Goal: Task Accomplishment & Management: Use online tool/utility

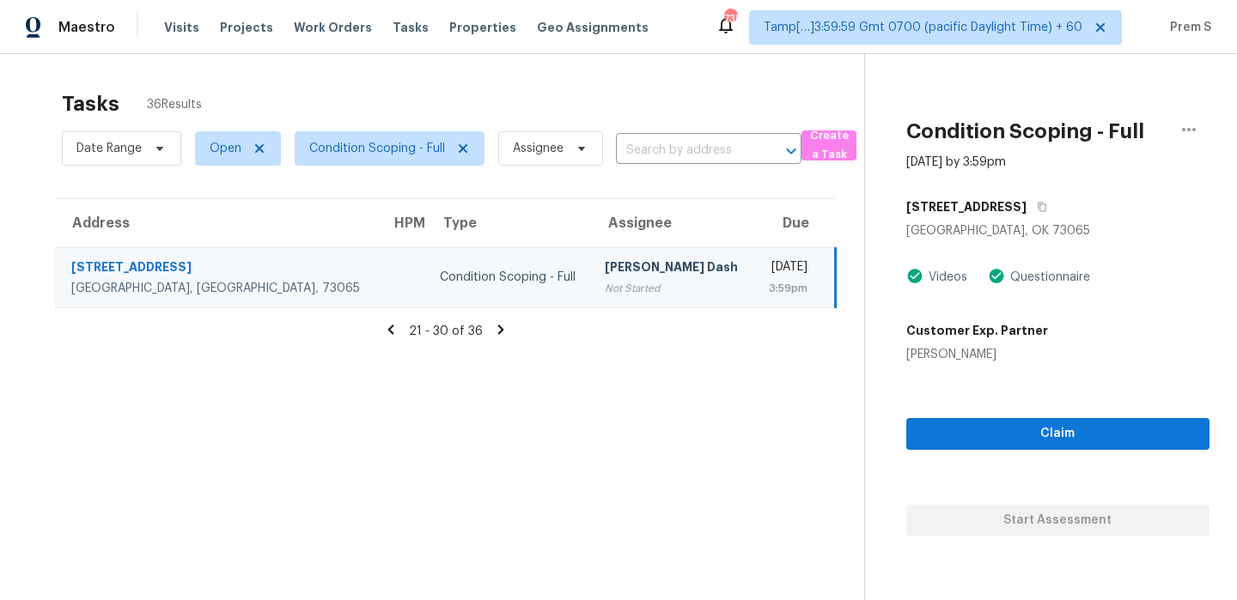
scroll to position [54, 0]
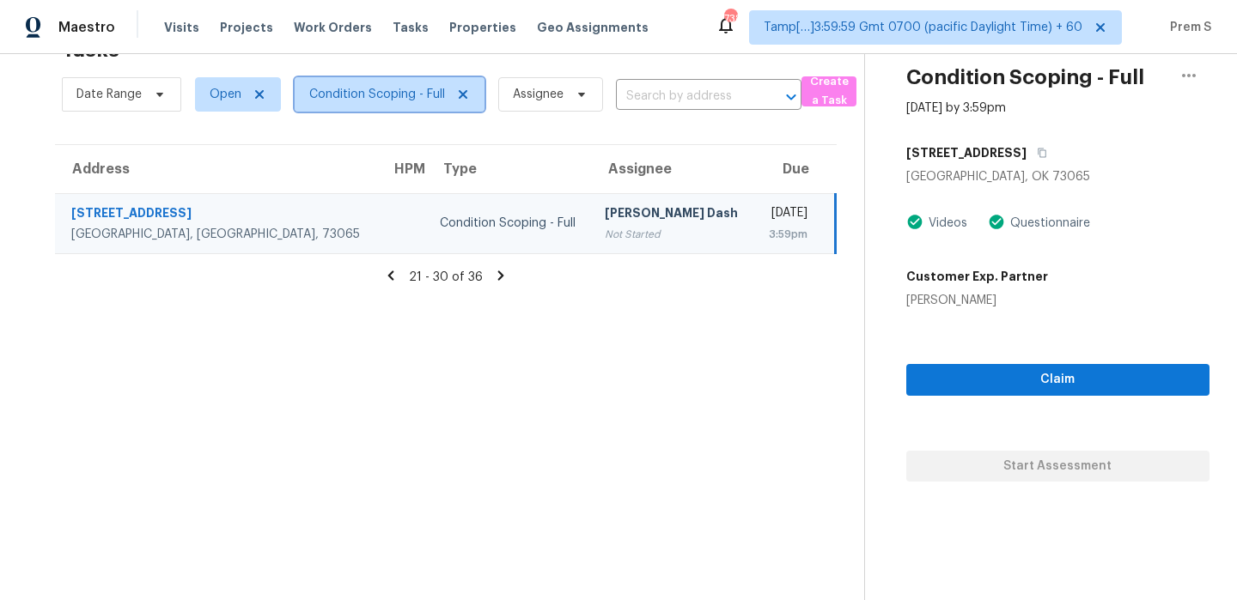
click at [368, 93] on span "Condition Scoping - Full" at bounding box center [377, 94] width 136 height 17
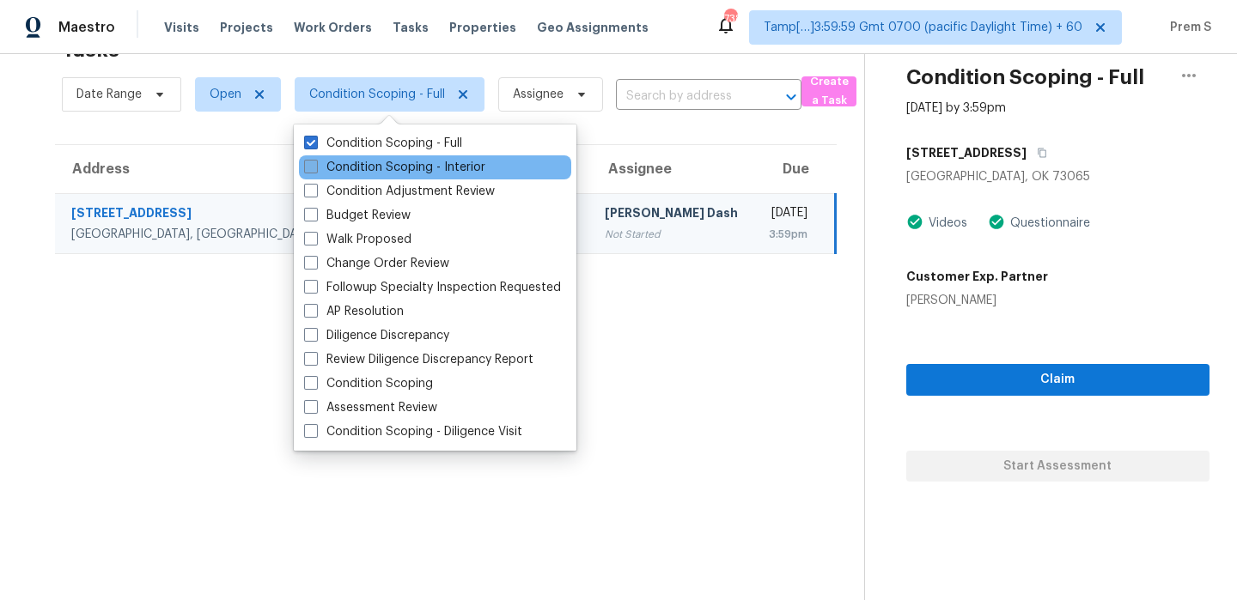
click at [375, 172] on label "Condition Scoping - Interior" at bounding box center [394, 167] width 181 height 17
click at [315, 170] on input "Condition Scoping - Interior" at bounding box center [309, 164] width 11 height 11
checkbox input "true"
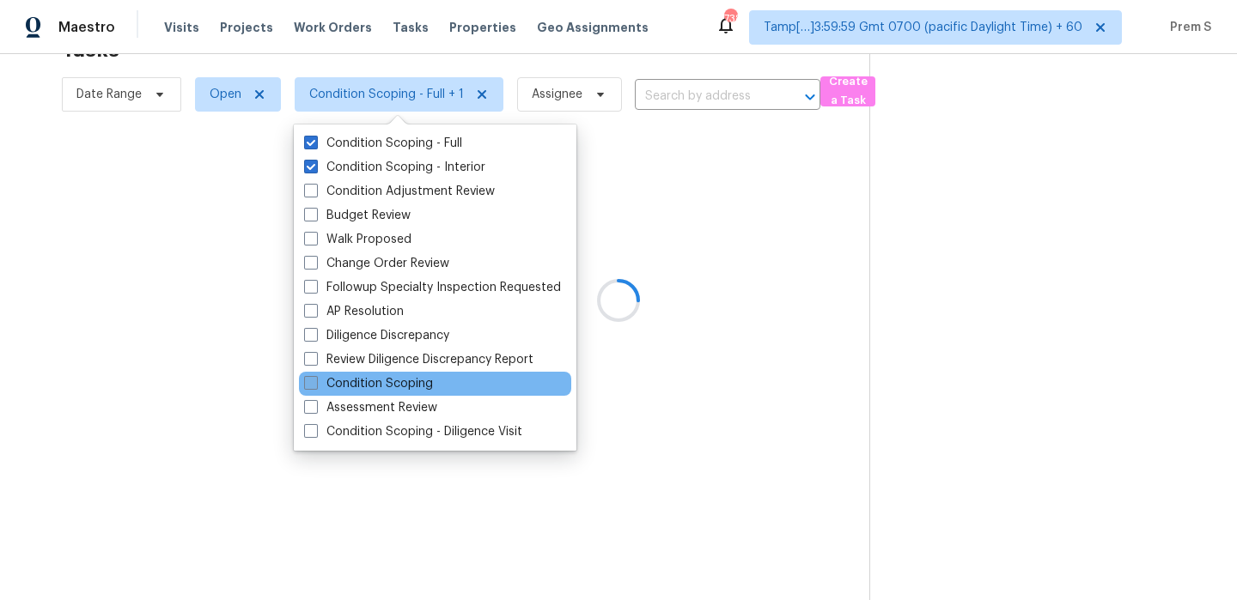
click at [391, 387] on label "Condition Scoping" at bounding box center [368, 383] width 129 height 17
click at [315, 386] on input "Condition Scoping" at bounding box center [309, 380] width 11 height 11
checkbox input "true"
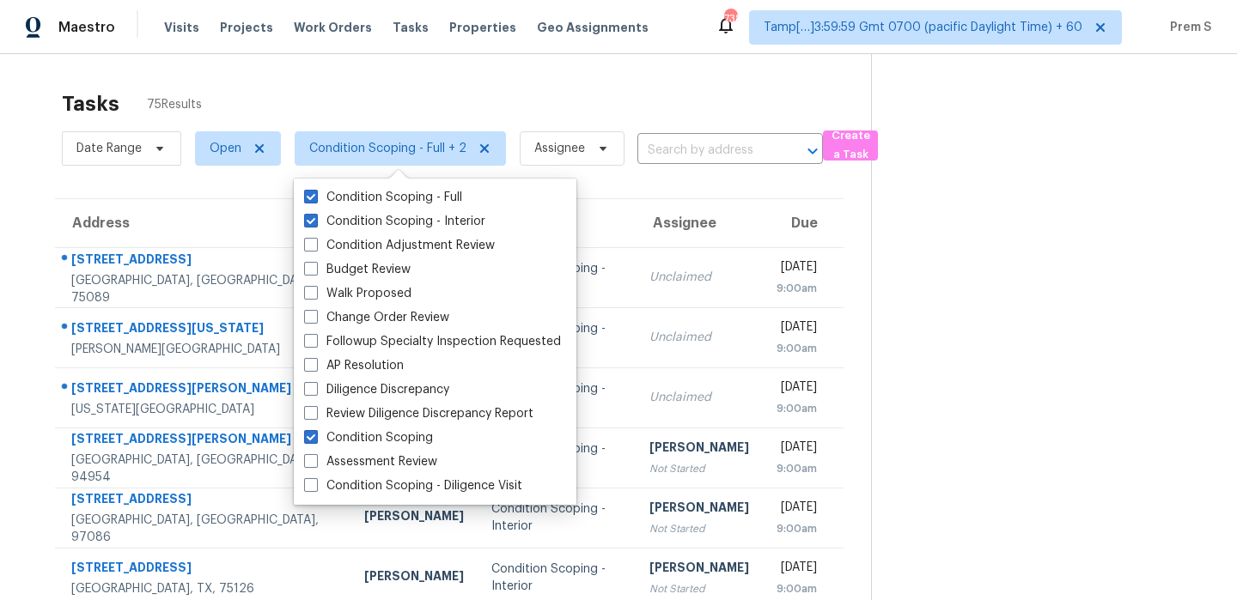
click at [348, 88] on div "Tasks 75 Results" at bounding box center [466, 104] width 809 height 45
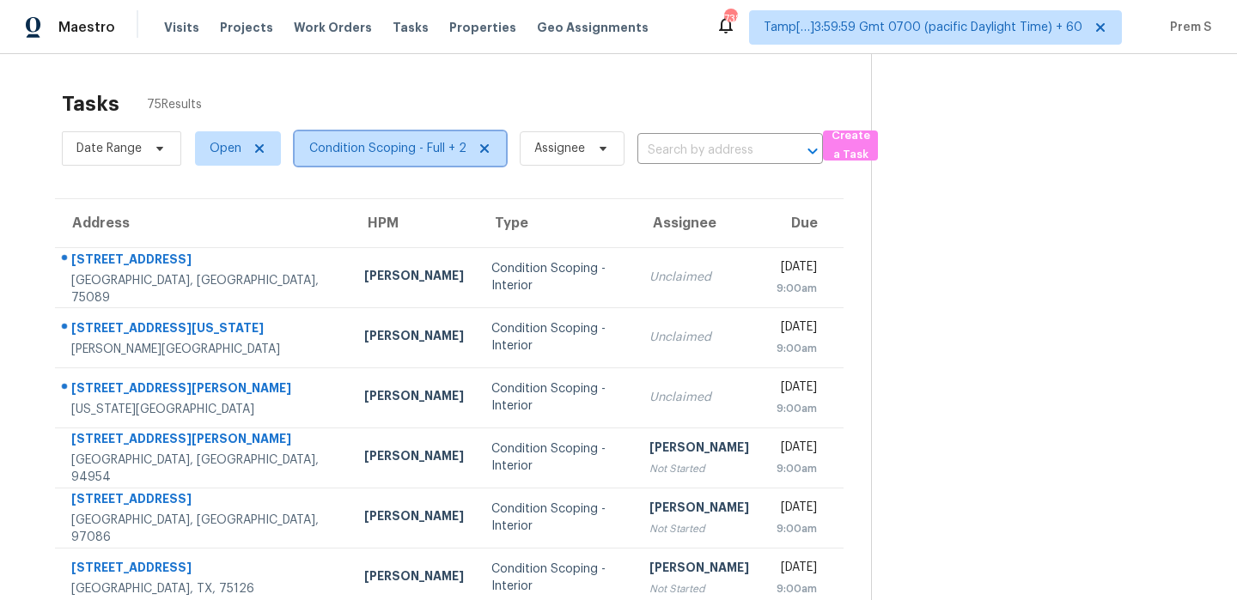
click at [370, 143] on span "Condition Scoping - Full + 2" at bounding box center [387, 148] width 157 height 17
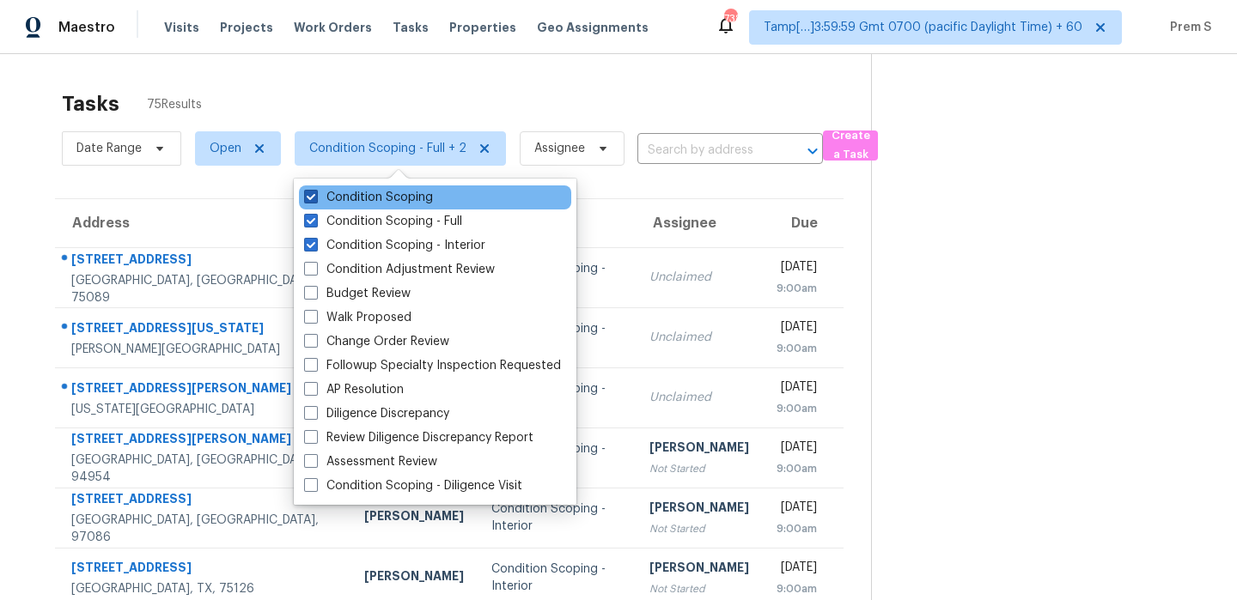
click at [380, 199] on label "Condition Scoping" at bounding box center [368, 197] width 129 height 17
click at [315, 199] on input "Condition Scoping" at bounding box center [309, 194] width 11 height 11
checkbox input "false"
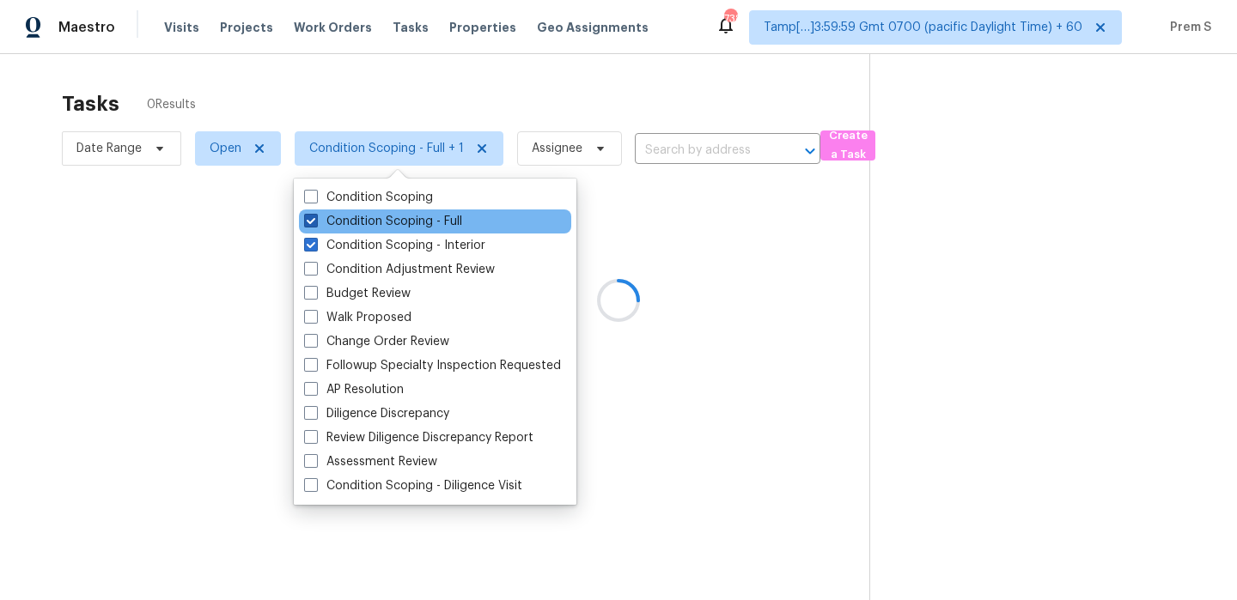
click at [403, 223] on label "Condition Scoping - Full" at bounding box center [383, 221] width 158 height 17
click at [315, 223] on input "Condition Scoping - Full" at bounding box center [309, 218] width 11 height 11
checkbox input "false"
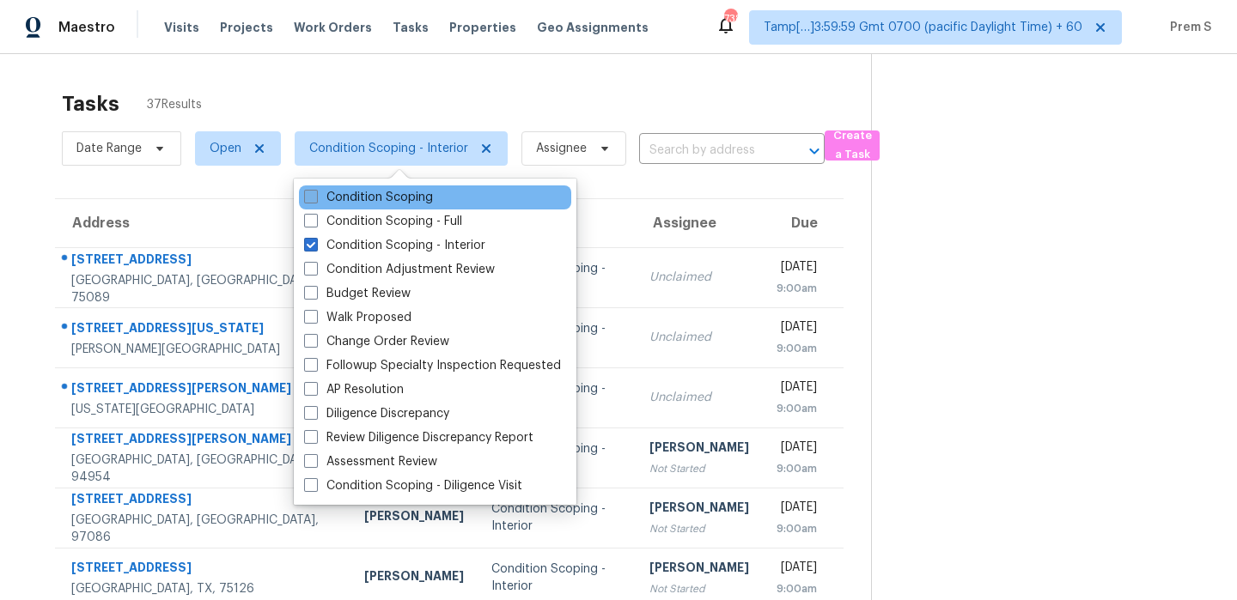
click at [393, 197] on label "Condition Scoping" at bounding box center [368, 197] width 129 height 17
click at [315, 197] on input "Condition Scoping" at bounding box center [309, 194] width 11 height 11
checkbox input "true"
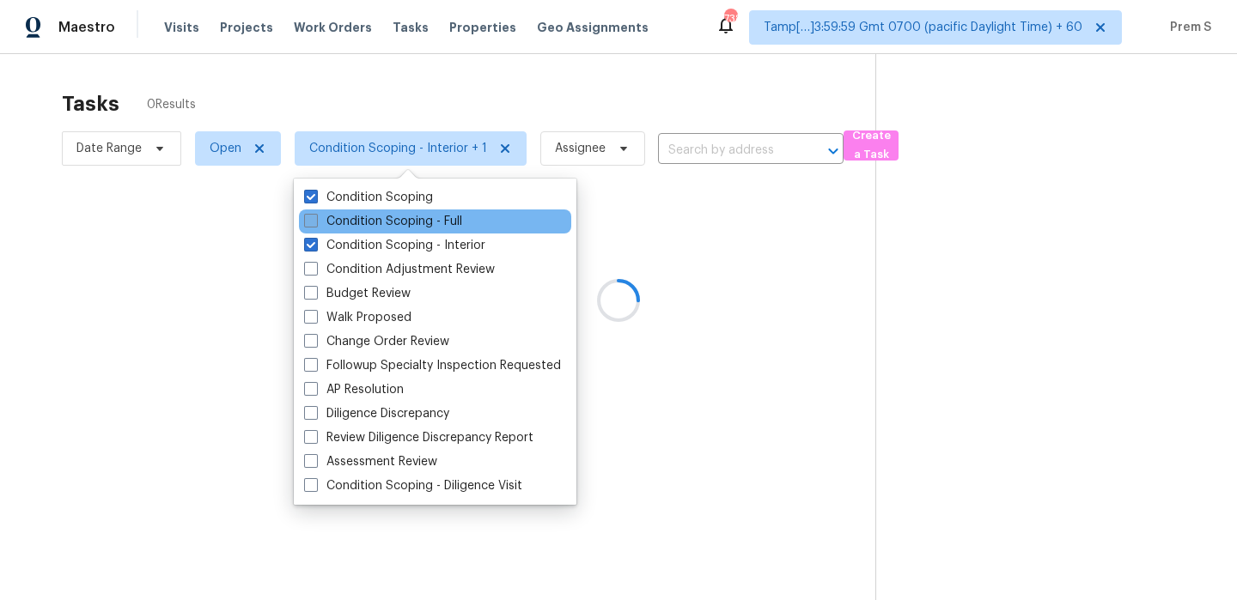
click at [375, 216] on label "Condition Scoping - Full" at bounding box center [383, 221] width 158 height 17
click at [315, 216] on input "Condition Scoping - Full" at bounding box center [309, 218] width 11 height 11
checkbox input "true"
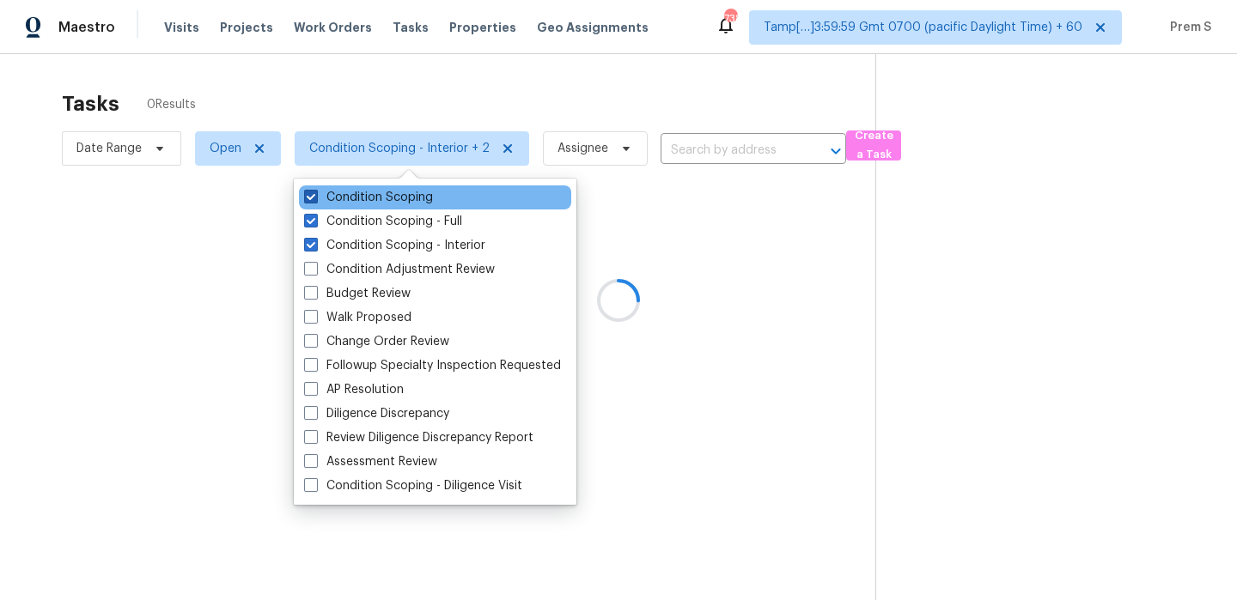
click at [388, 199] on label "Condition Scoping" at bounding box center [368, 197] width 129 height 17
click at [315, 199] on input "Condition Scoping" at bounding box center [309, 194] width 11 height 11
checkbox input "false"
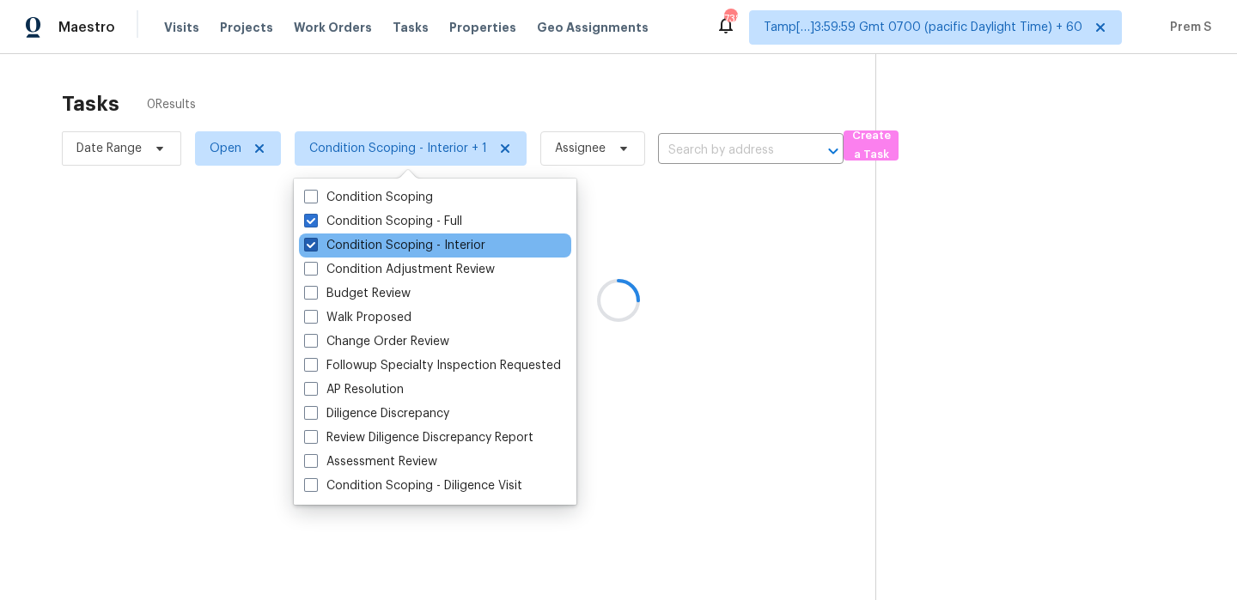
click at [360, 240] on label "Condition Scoping - Interior" at bounding box center [394, 245] width 181 height 17
click at [315, 240] on input "Condition Scoping - Interior" at bounding box center [309, 242] width 11 height 11
checkbox input "false"
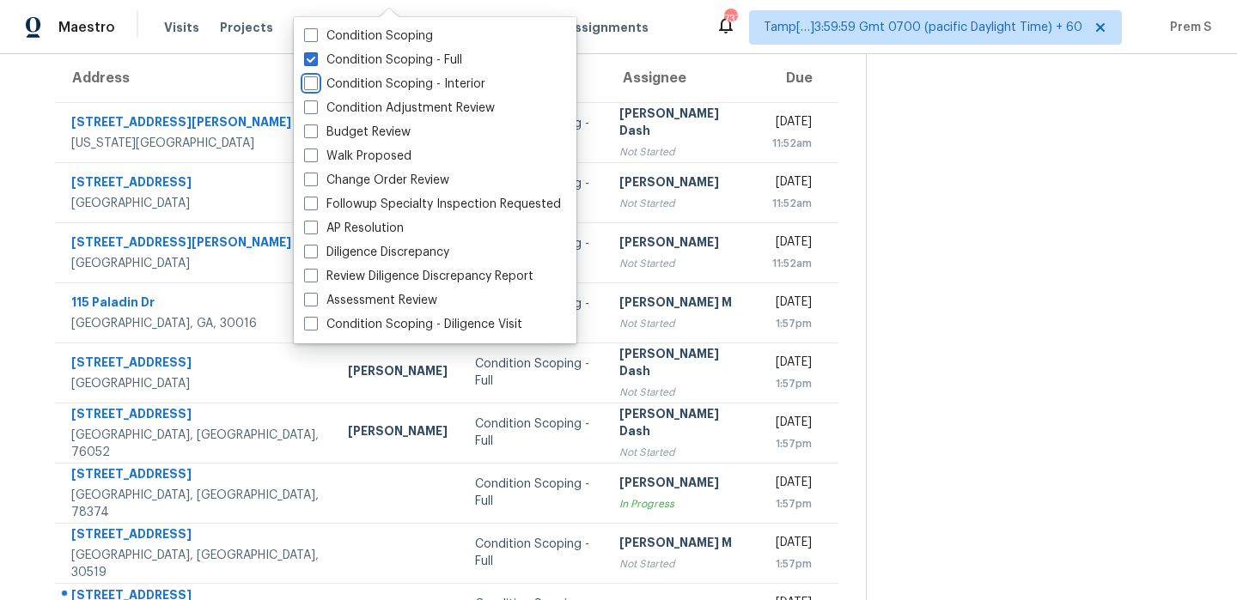
scroll to position [294, 0]
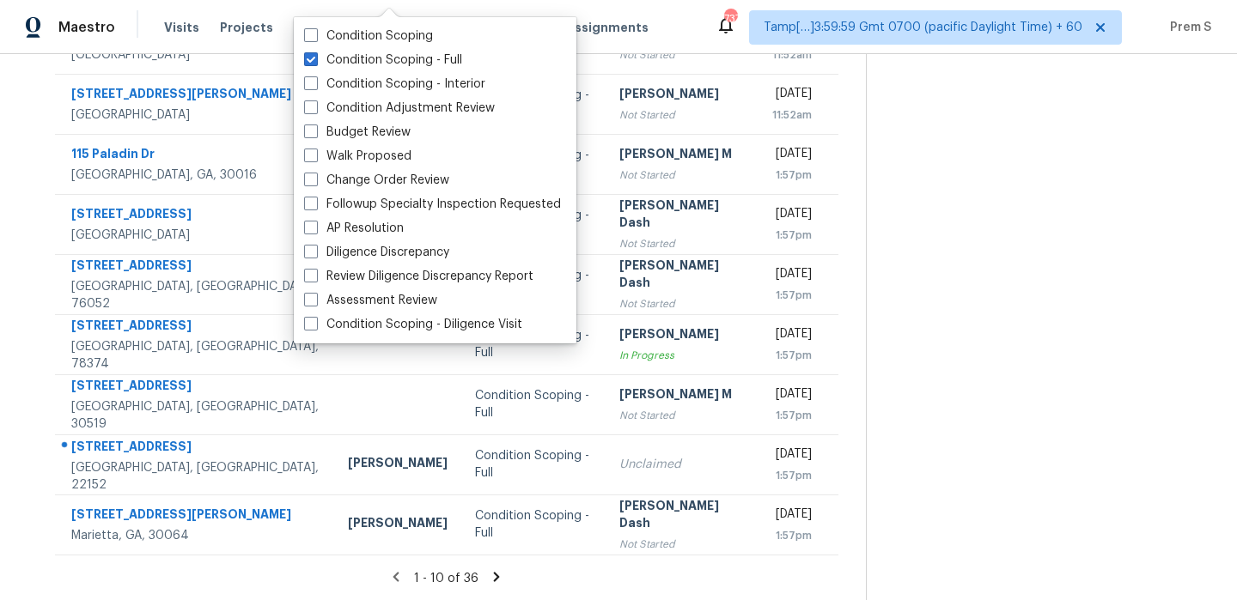
click at [490, 579] on icon at bounding box center [496, 576] width 15 height 15
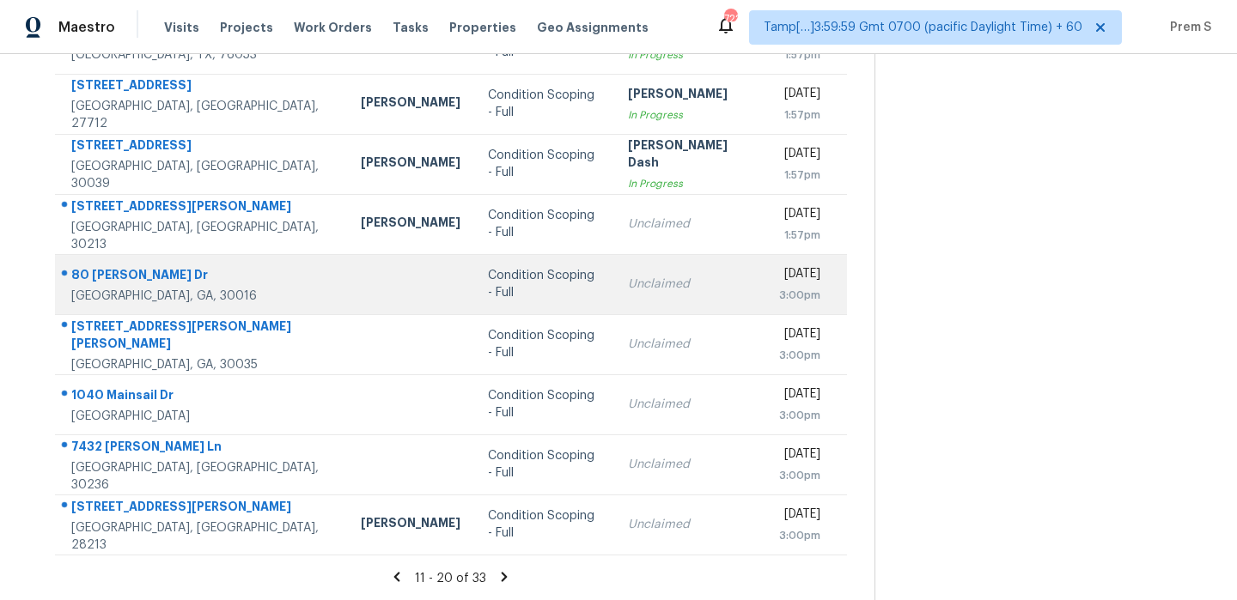
scroll to position [0, 0]
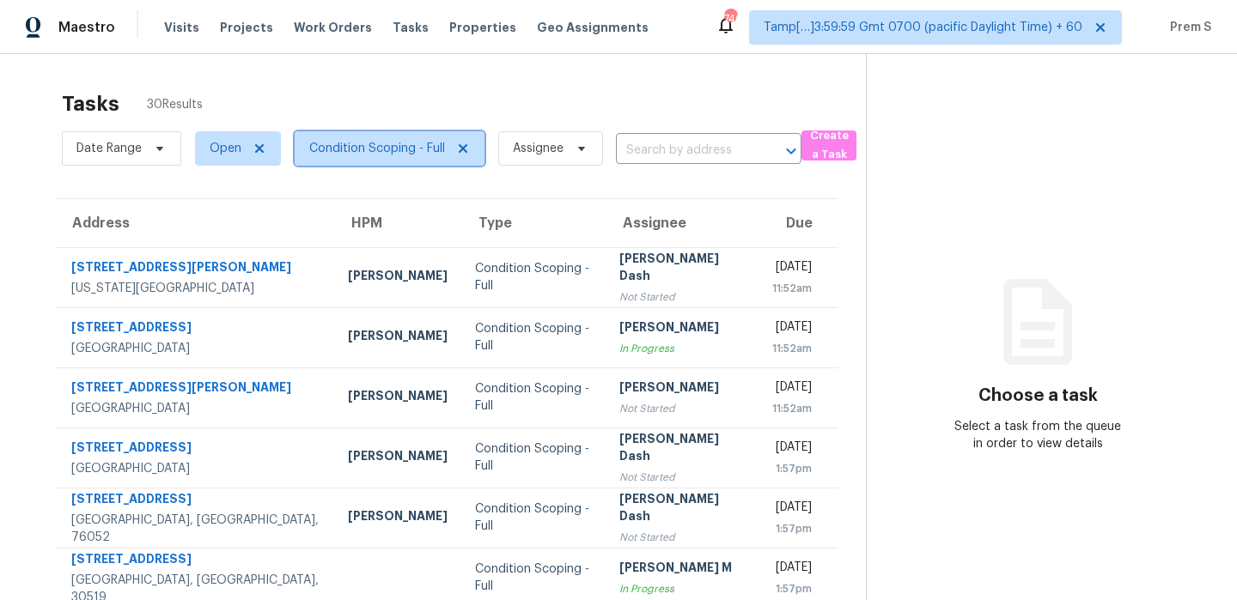
click at [430, 154] on span "Condition Scoping - Full" at bounding box center [377, 148] width 136 height 17
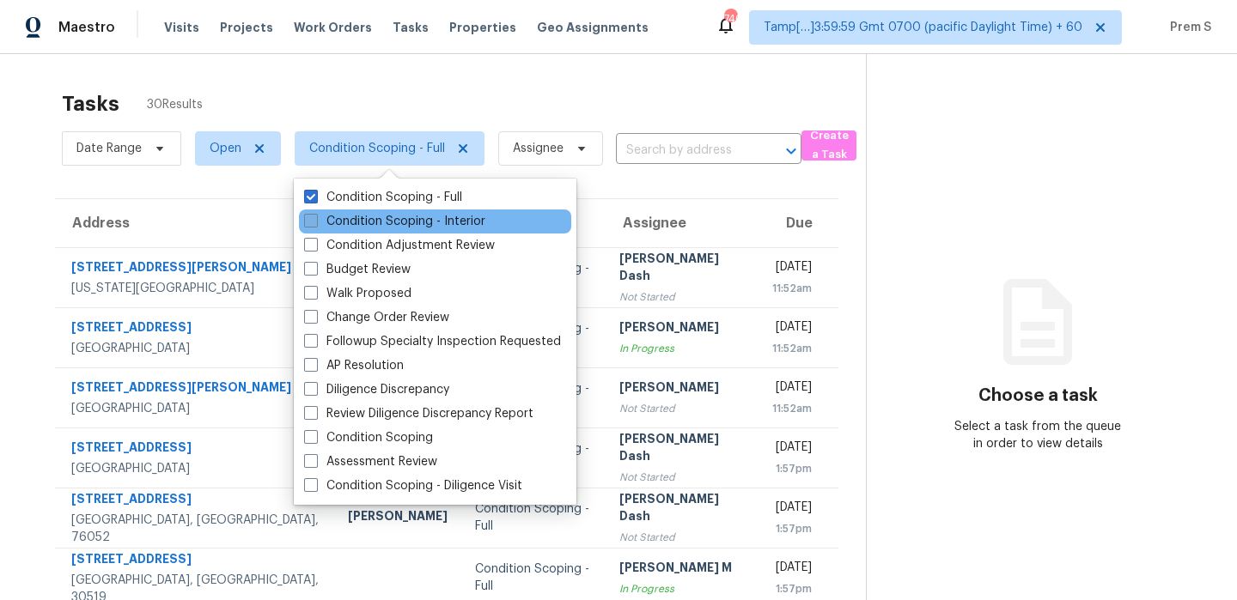
click at [412, 222] on label "Condition Scoping - Interior" at bounding box center [394, 221] width 181 height 17
click at [315, 222] on input "Condition Scoping - Interior" at bounding box center [309, 218] width 11 height 11
checkbox input "true"
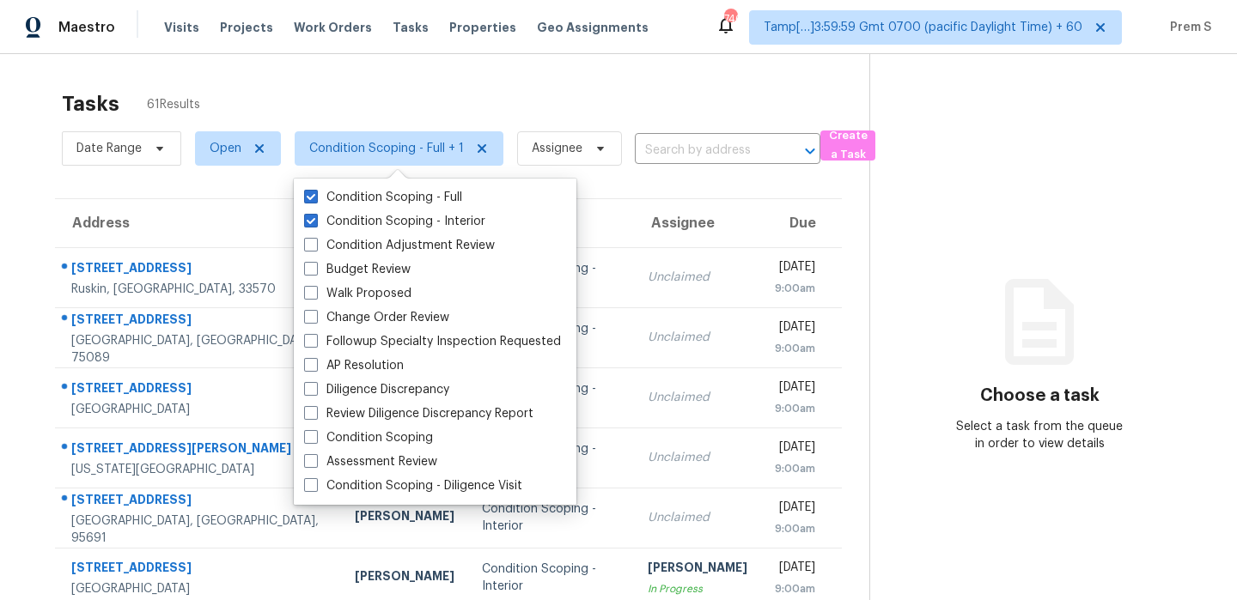
click at [550, 94] on div "Tasks 61 Results" at bounding box center [465, 104] width 807 height 45
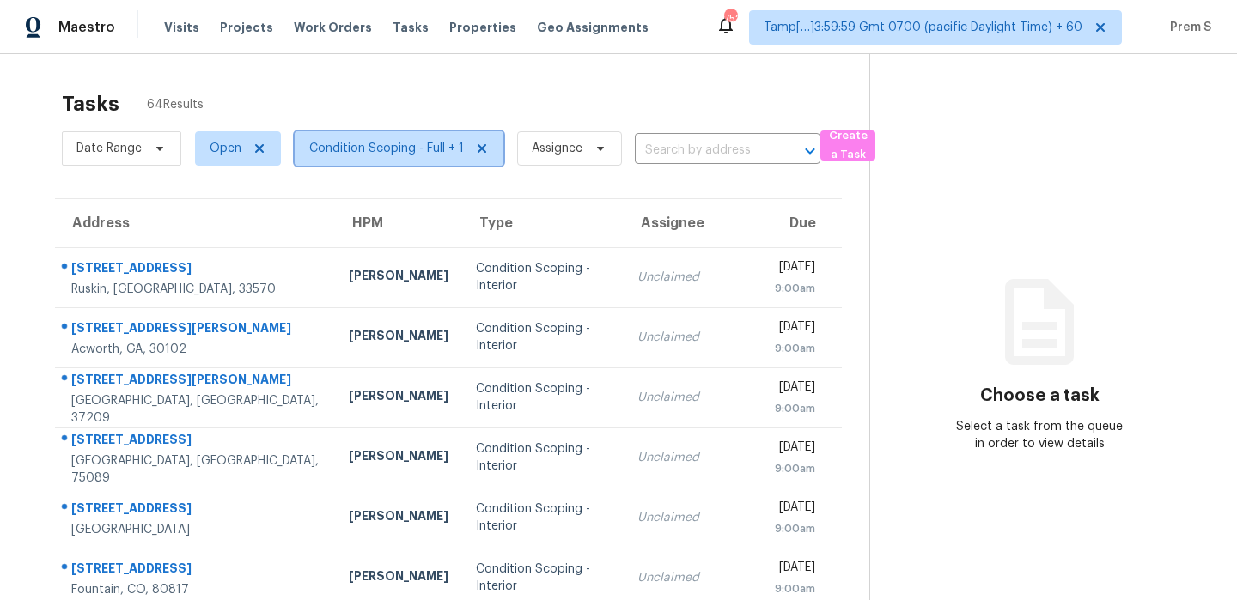
click at [446, 150] on span "Condition Scoping - Full + 1" at bounding box center [386, 148] width 155 height 17
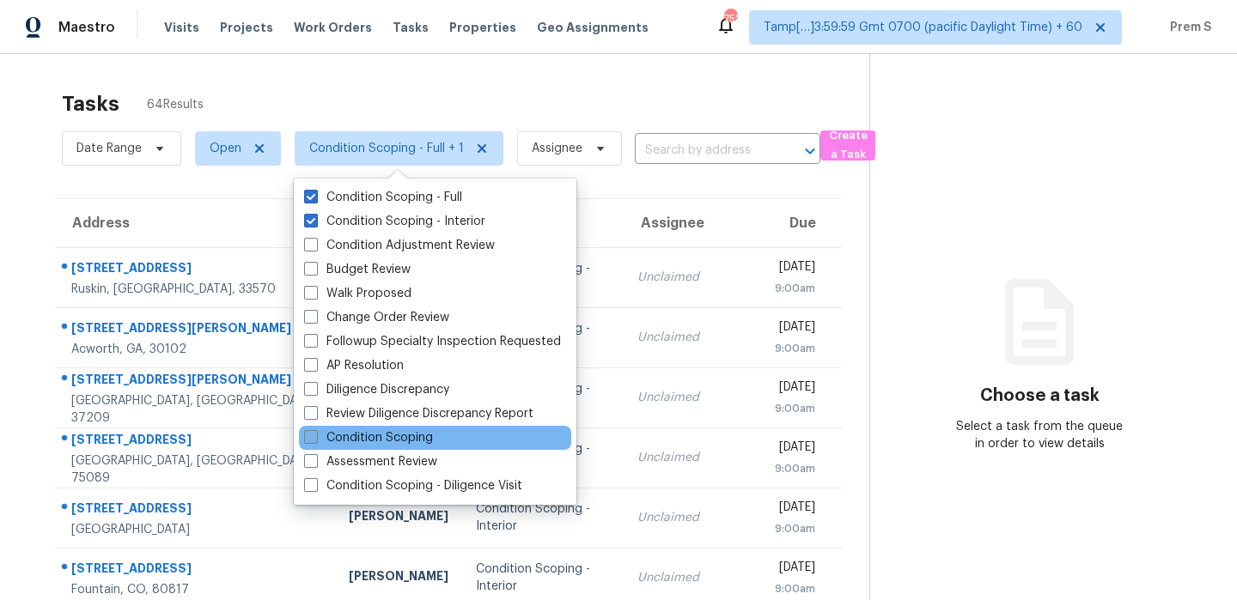
click at [422, 441] on label "Condition Scoping" at bounding box center [368, 437] width 129 height 17
click at [315, 441] on input "Condition Scoping" at bounding box center [309, 434] width 11 height 11
checkbox input "true"
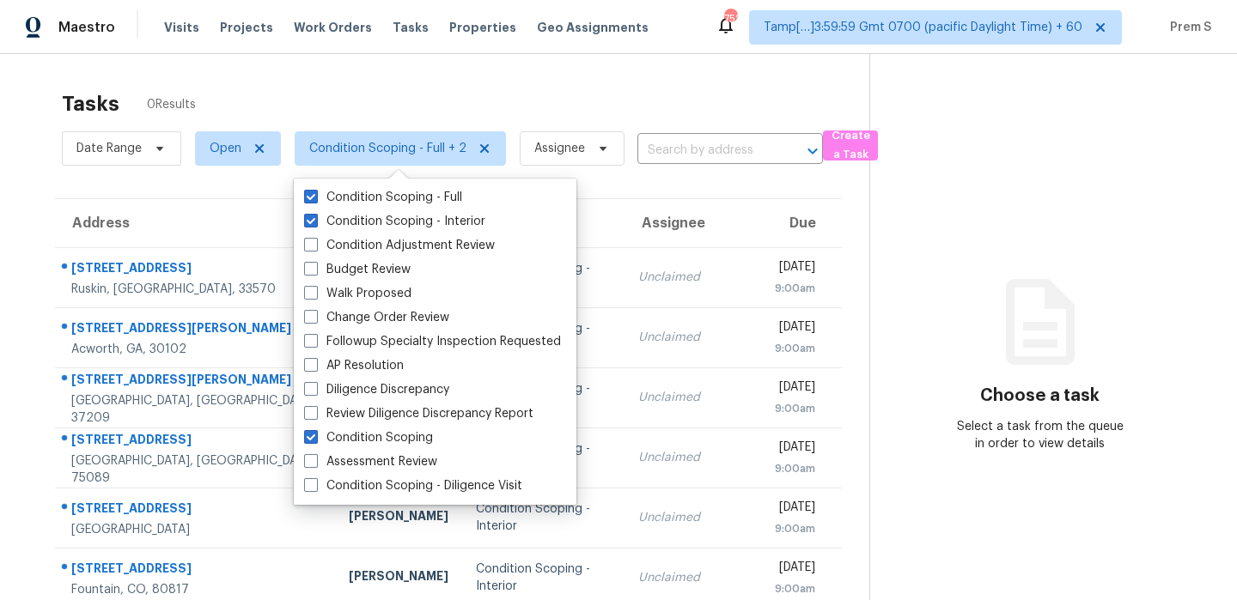
click at [571, 112] on div "Tasks 0 Results" at bounding box center [465, 104] width 807 height 45
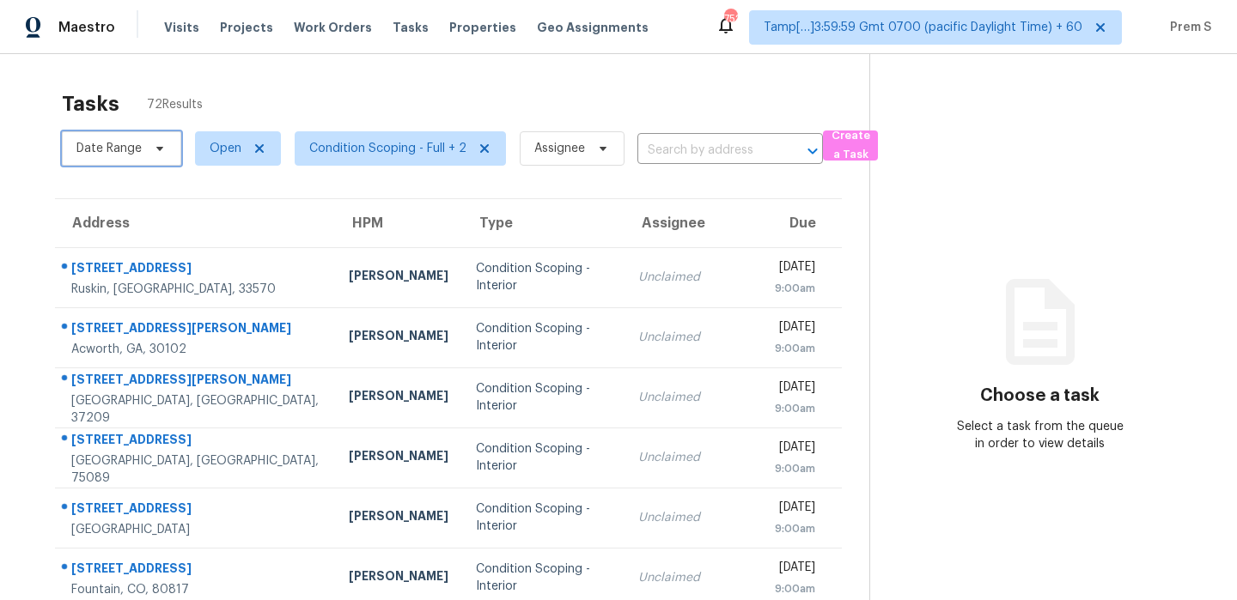
click at [124, 160] on span "Date Range" at bounding box center [121, 148] width 119 height 34
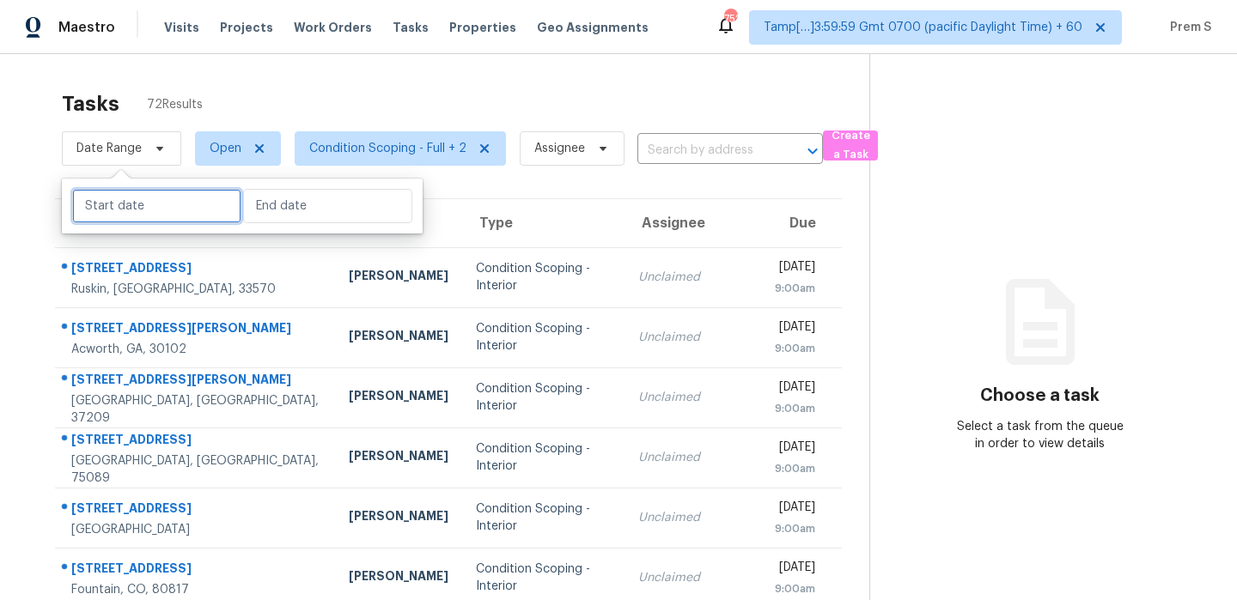
click at [154, 212] on input "text" at bounding box center [156, 206] width 169 height 34
select select "9"
select select "2025"
select select "10"
select select "2025"
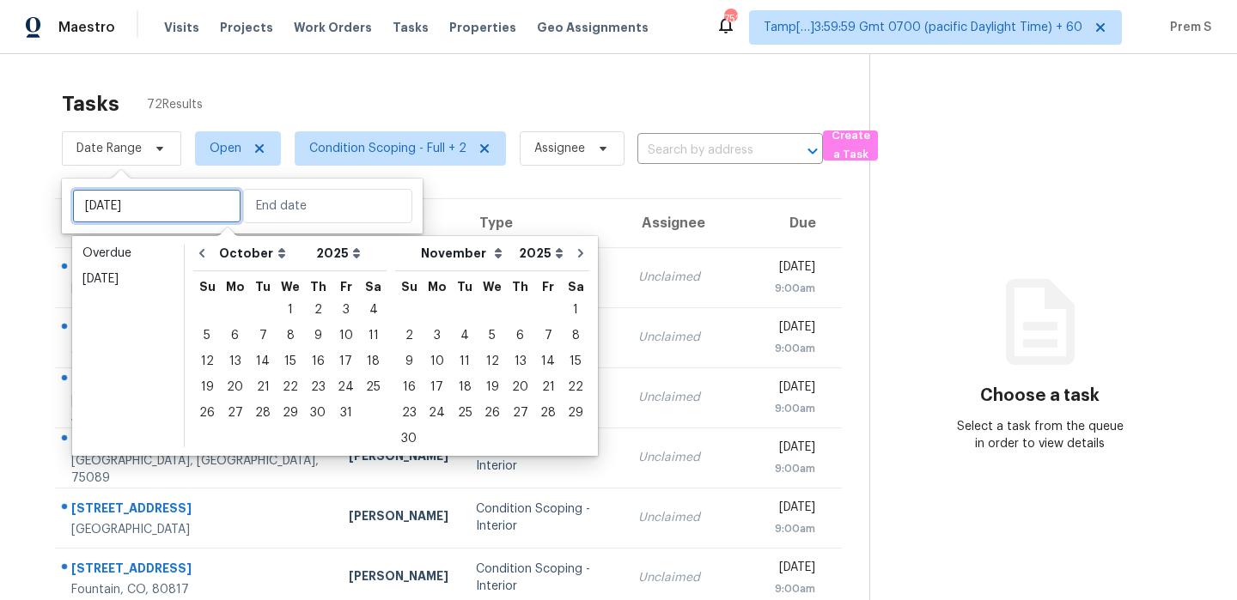
type input "Sun, Oct 05"
click at [261, 356] on div "14" at bounding box center [262, 361] width 27 height 24
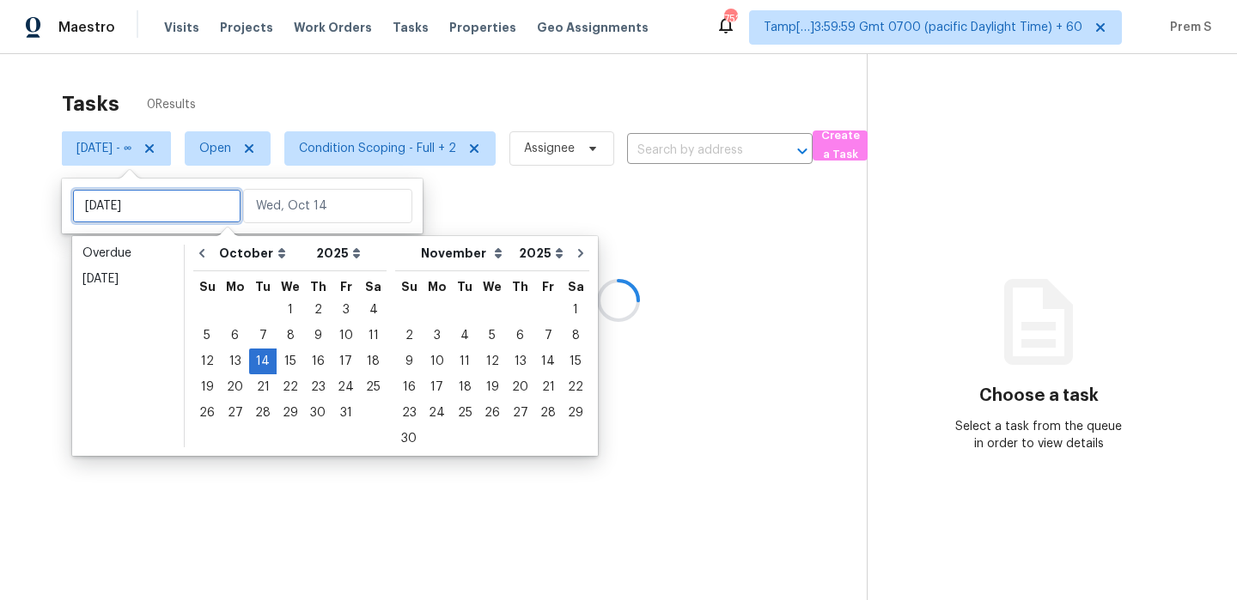
type input "Tue, Oct 07"
type input "Tue, Oct 14"
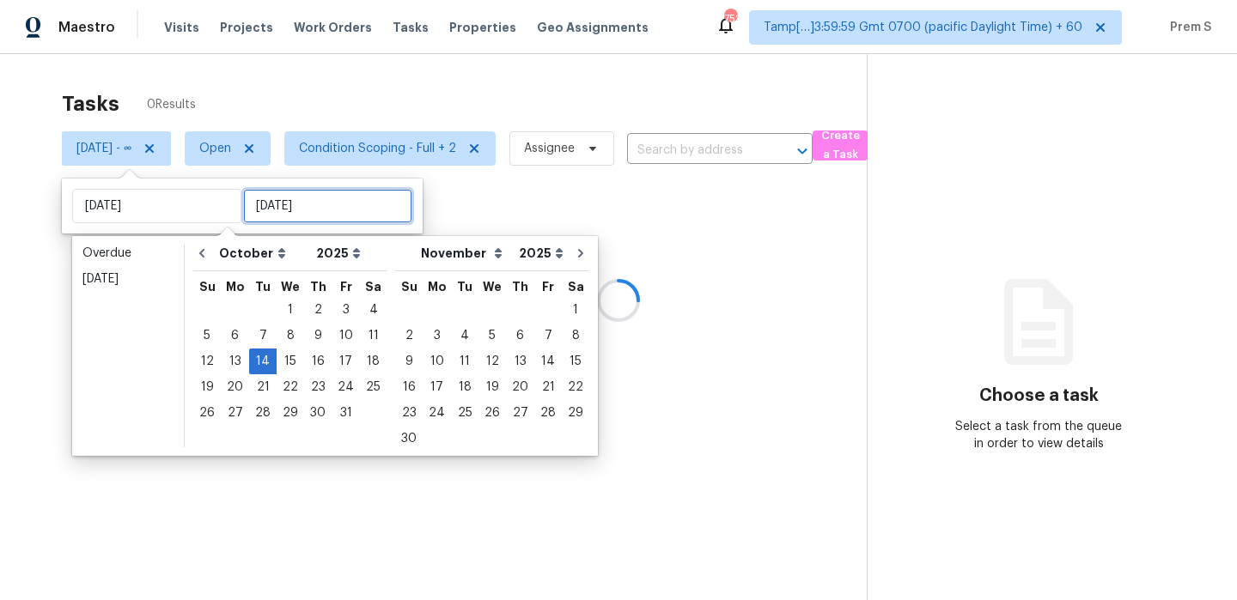
type input "Tue, Oct 14"
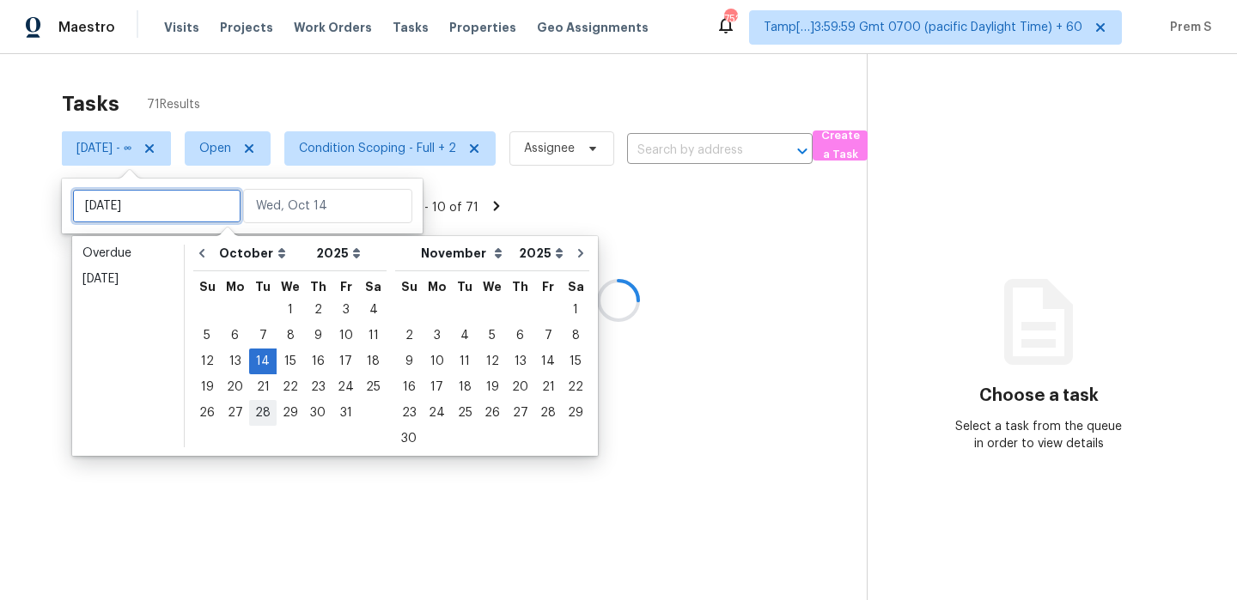
type input "Wed, Oct 01"
type input "Tue, Oct 14"
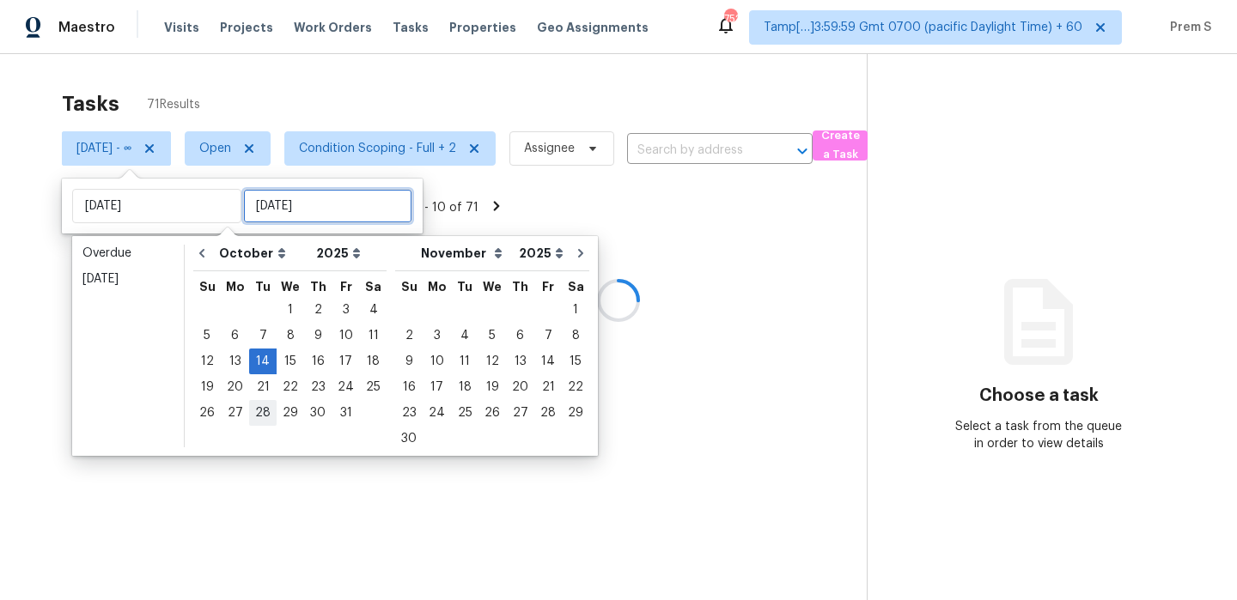
type input "Tue, Oct 14"
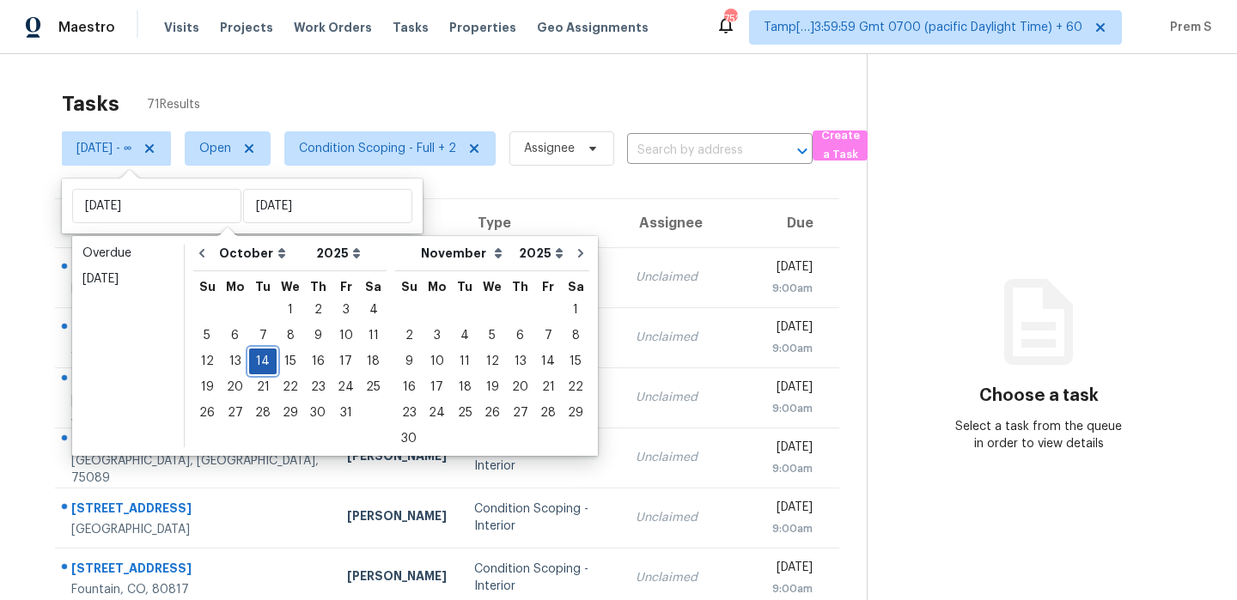
click at [264, 362] on div "14" at bounding box center [262, 361] width 27 height 24
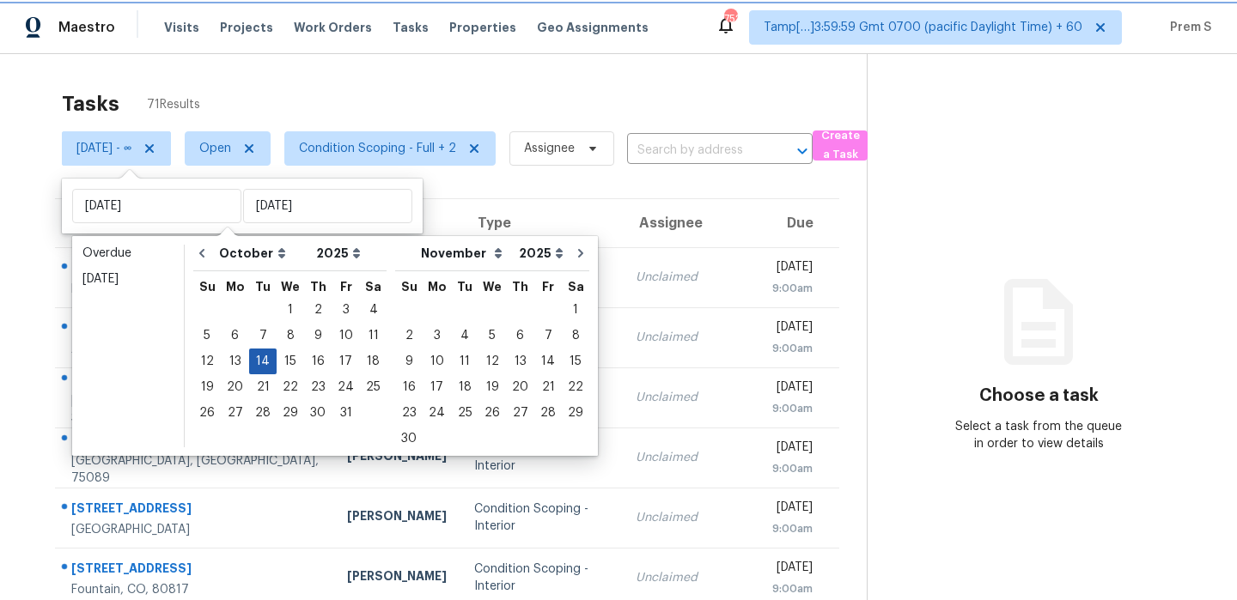
type input "Tue, Oct 14"
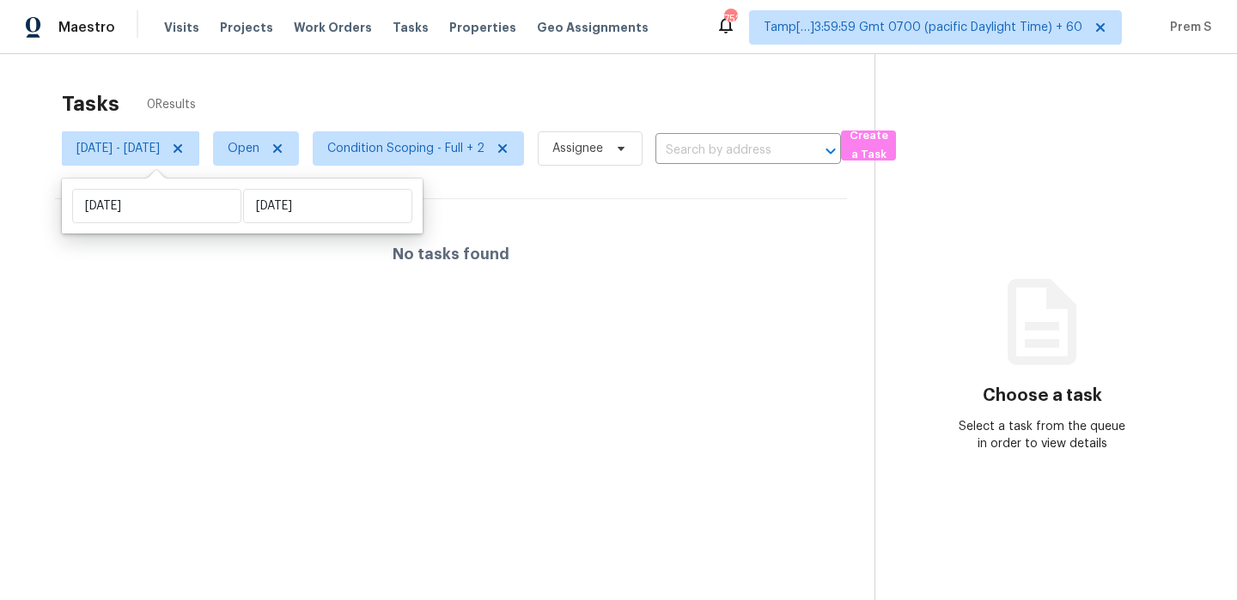
click at [582, 96] on div "Tasks 0 Results" at bounding box center [468, 104] width 812 height 45
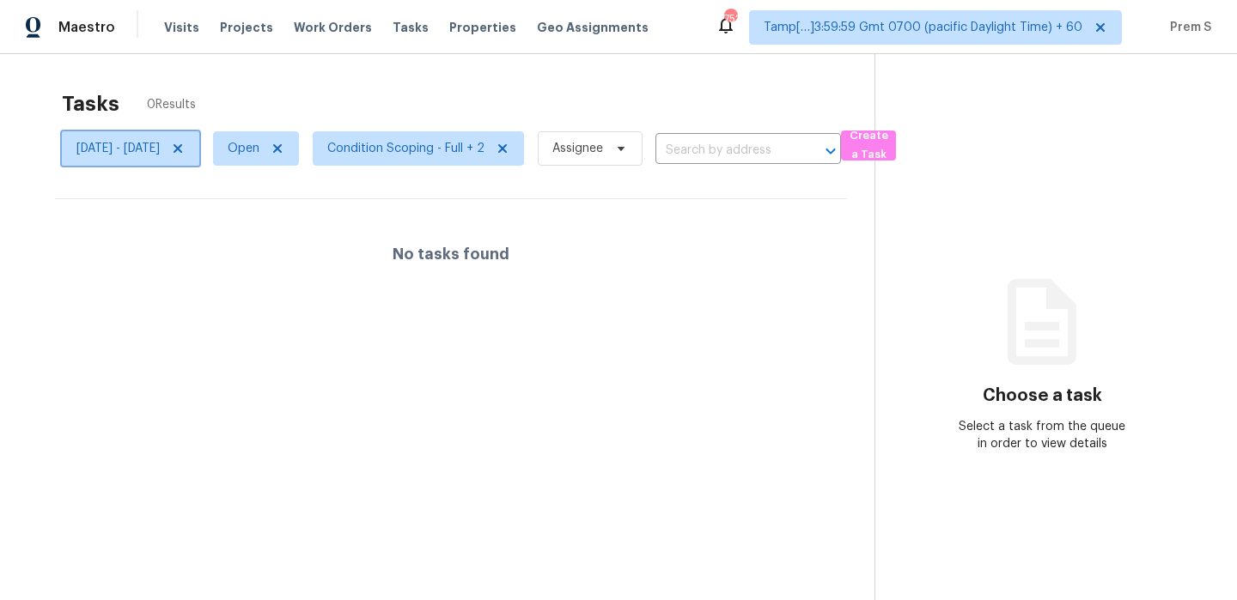
click at [149, 151] on span "Tue, Oct 14 - Tue, Oct 14" at bounding box center [117, 148] width 83 height 17
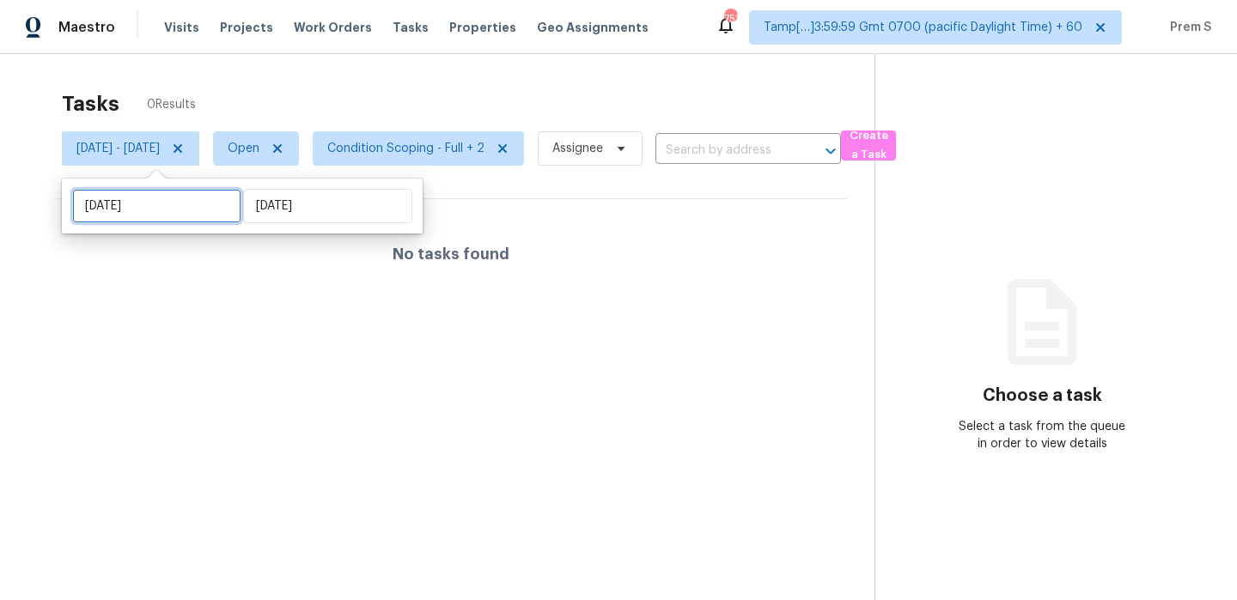
click at [145, 210] on input "Tue, Oct 14" at bounding box center [156, 206] width 169 height 34
select select "9"
select select "2025"
select select "10"
select select "2025"
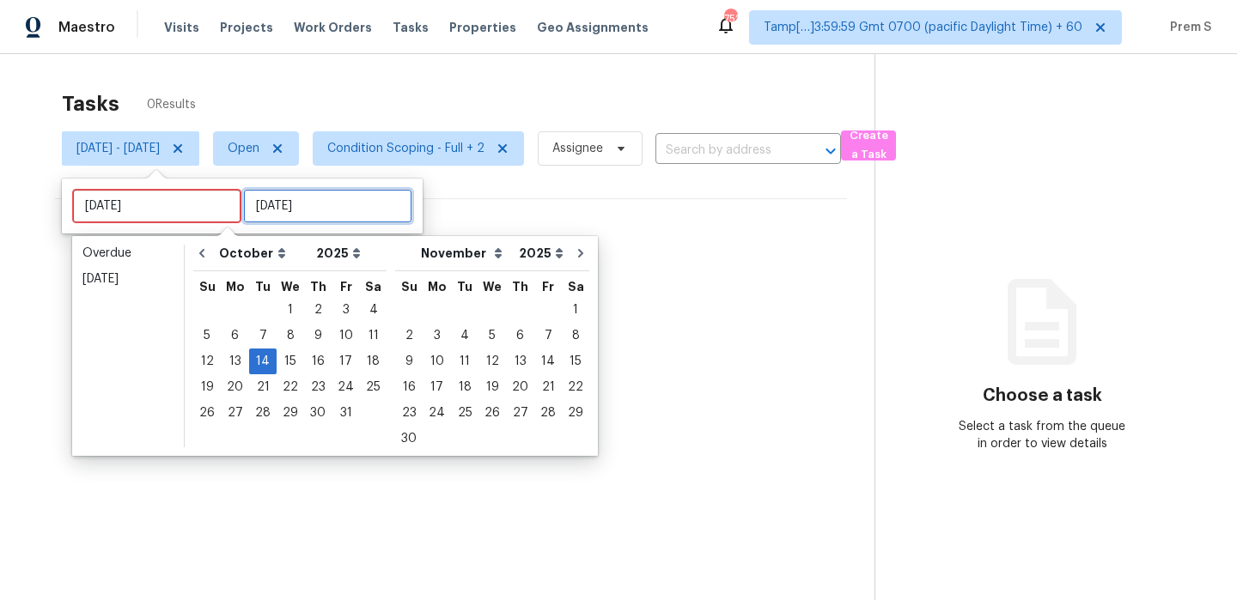
click at [339, 210] on input "Tue, Oct 14" at bounding box center [327, 206] width 169 height 34
type input "Tue, Oct 14"
type input "Tue, Oct 15"
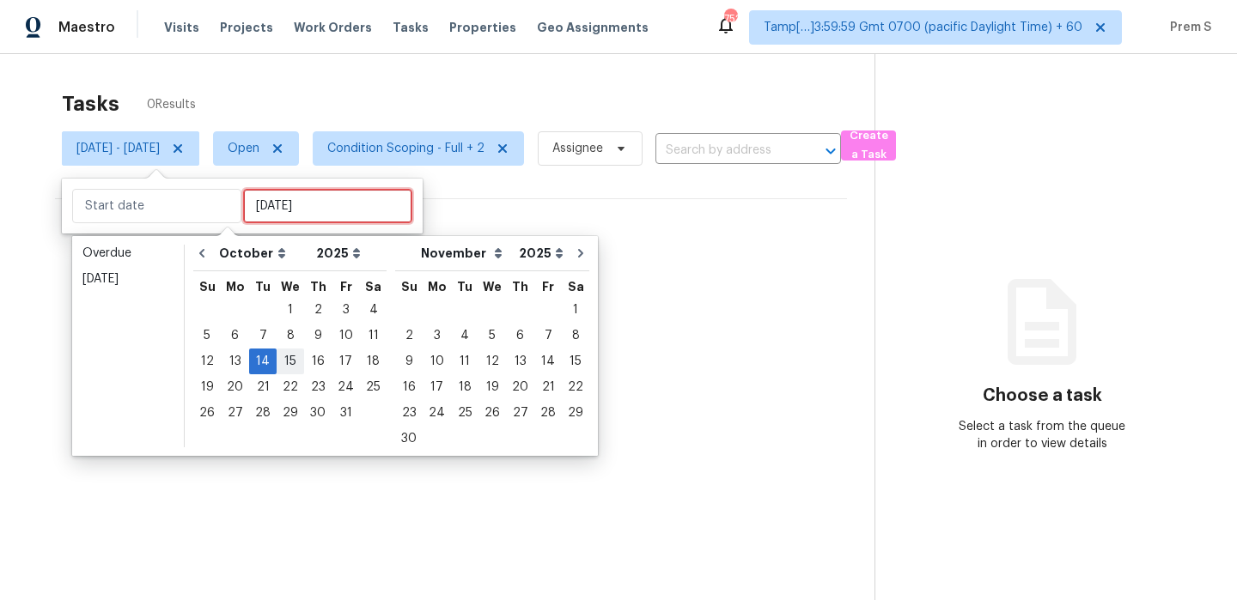
type input "Fri, Oct 10"
type input "Tue, Oct 14"
click at [292, 360] on div "15" at bounding box center [290, 361] width 27 height 24
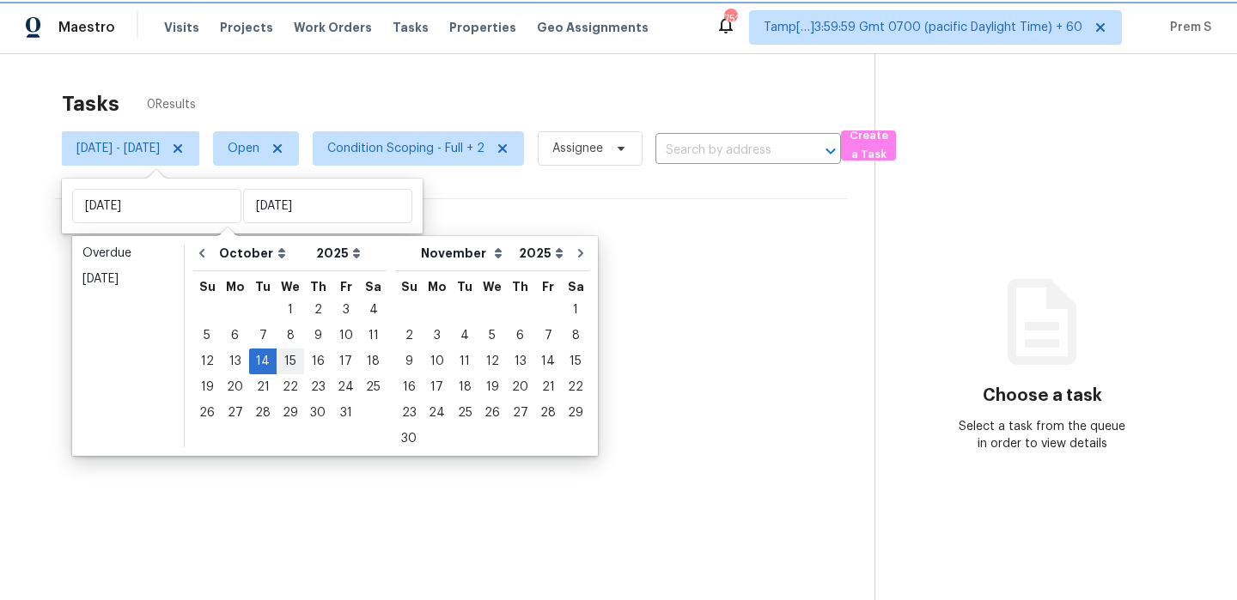
type input "Wed, Oct 15"
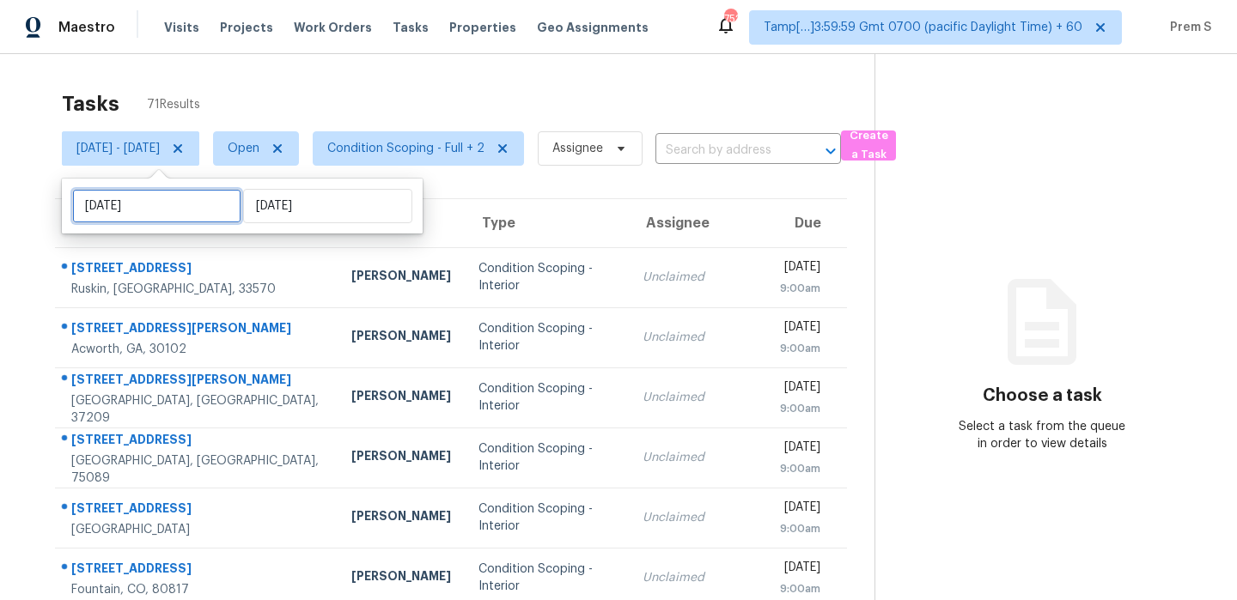
click at [164, 216] on input "Tue, Oct 14" at bounding box center [156, 206] width 169 height 34
select select "9"
select select "2025"
select select "10"
select select "2025"
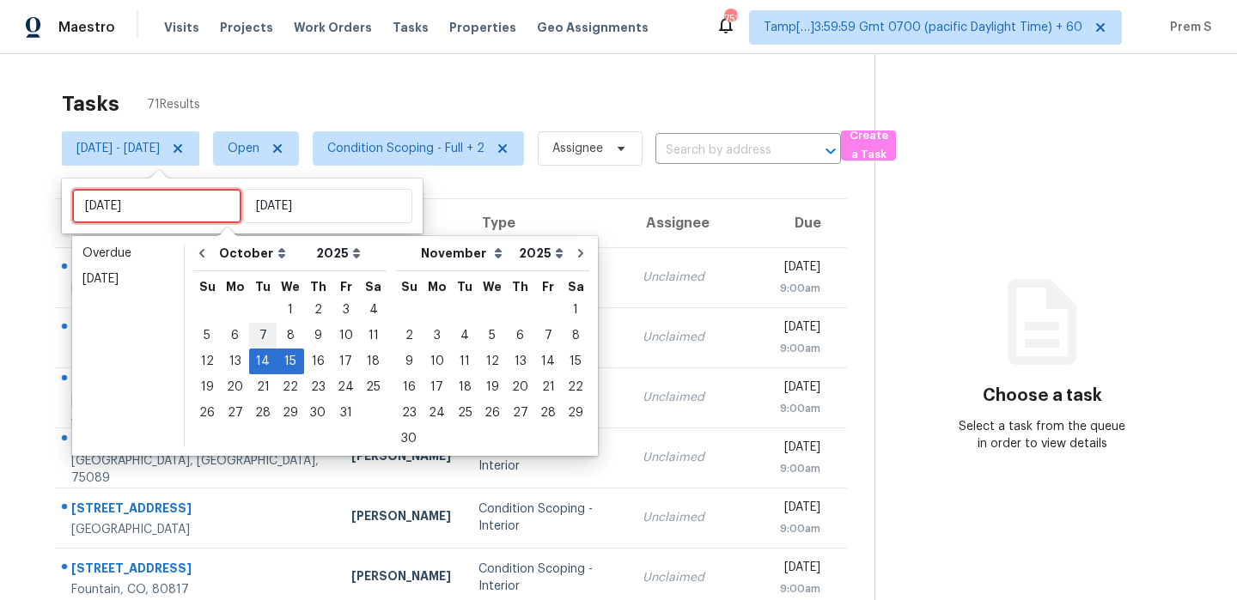
type input "Tue, Oct 07"
click at [264, 362] on div "14" at bounding box center [262, 361] width 27 height 24
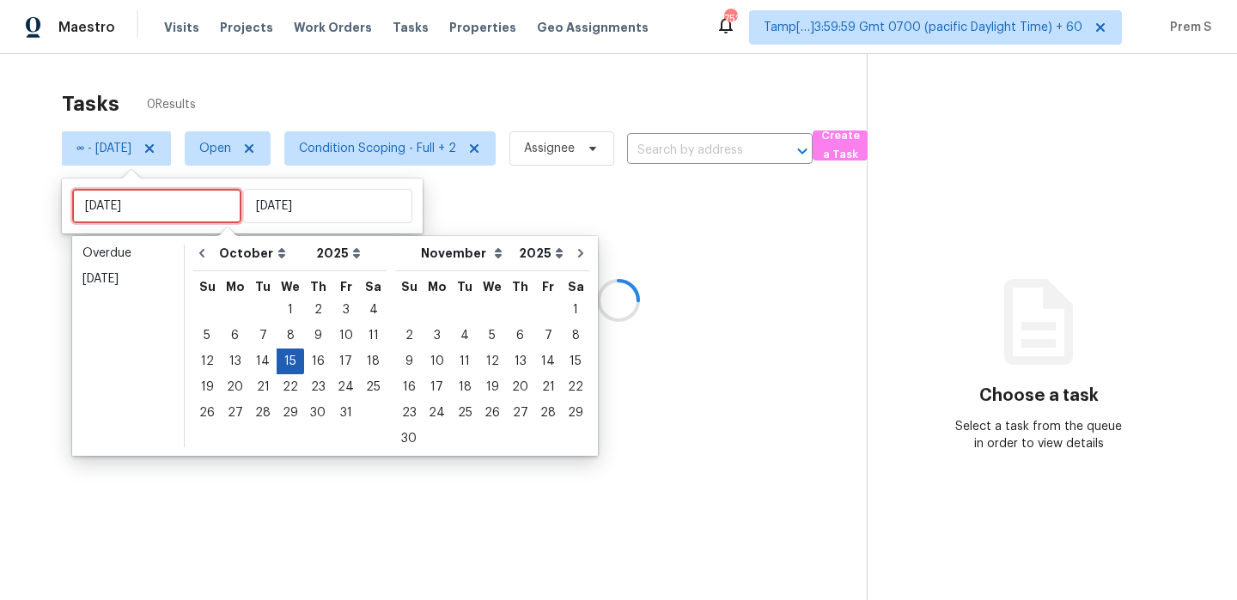
type input "Wed, Oct 15"
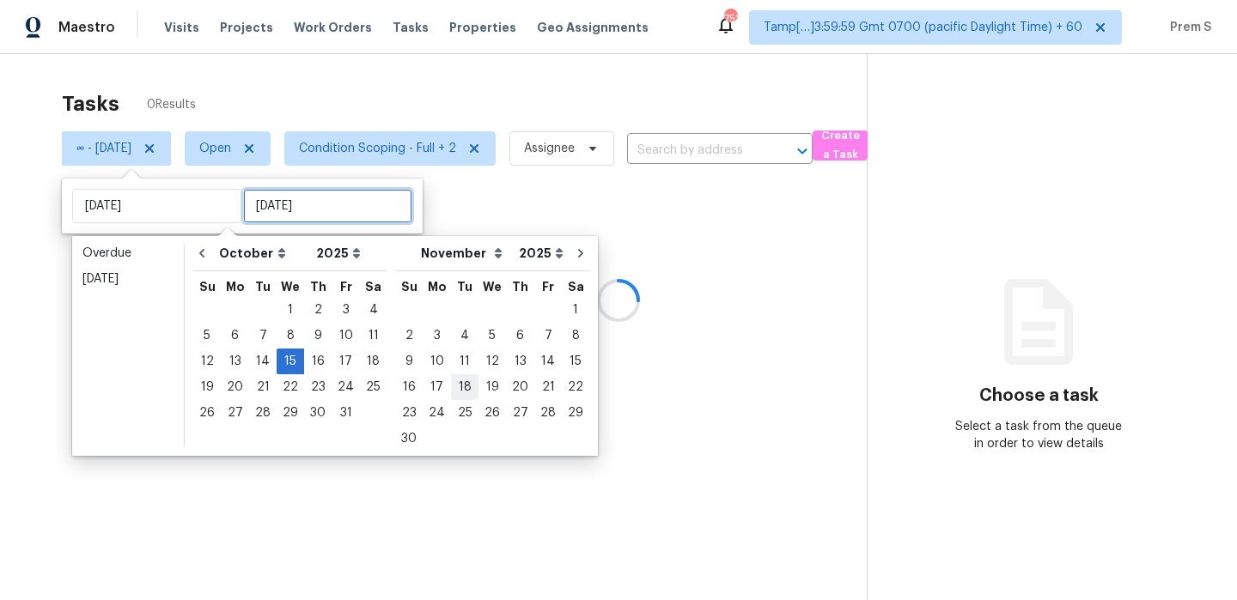
type input "Sat, Oct 18"
type input "Wed, Oct 15"
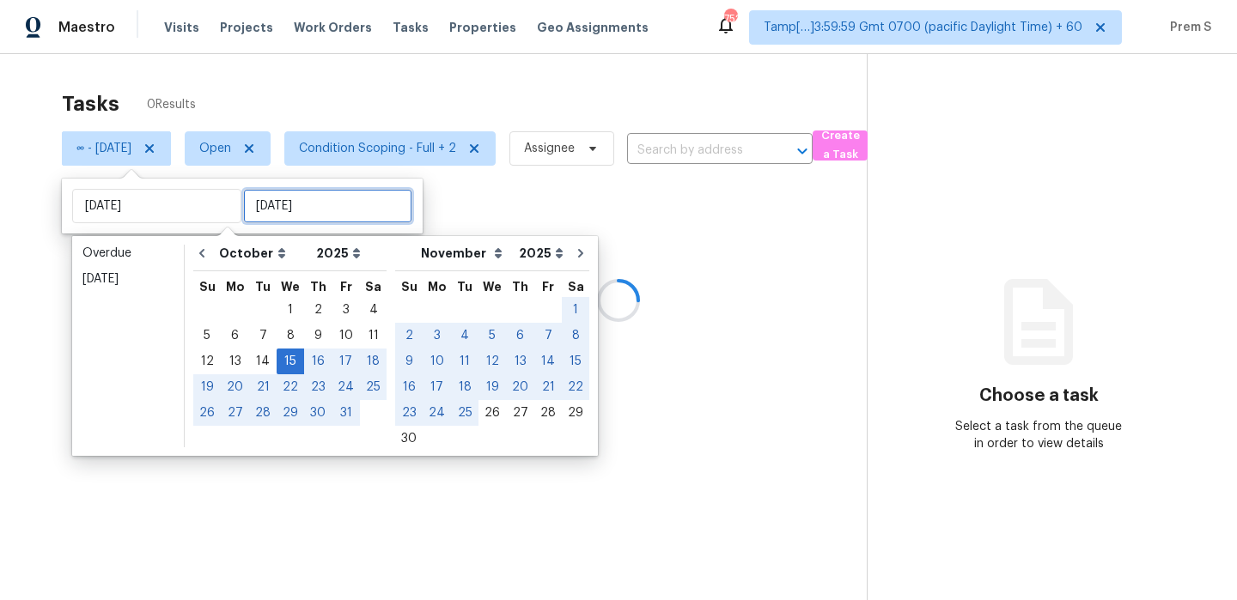
type input "Sat, Nov 29"
type input "Wed, Oct 15"
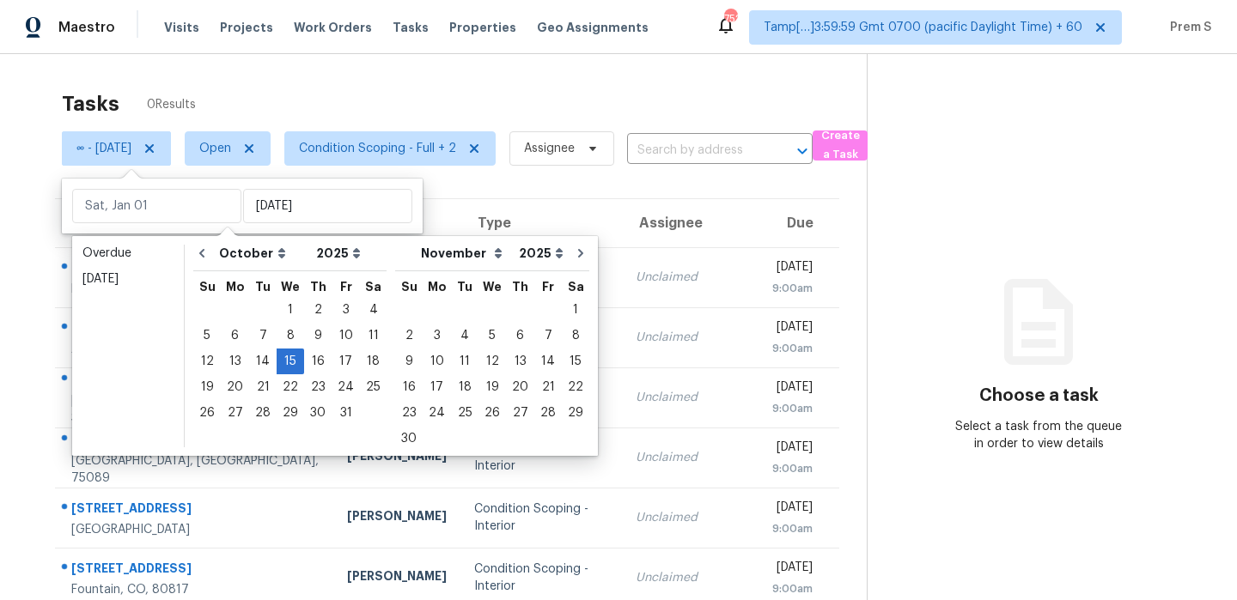
click at [705, 182] on section "Tasks 0 Results ∞ - Wed, Oct 15 Open Condition Scoping - Full + 2 Assignee ​ Cr…" at bounding box center [446, 472] width 839 height 781
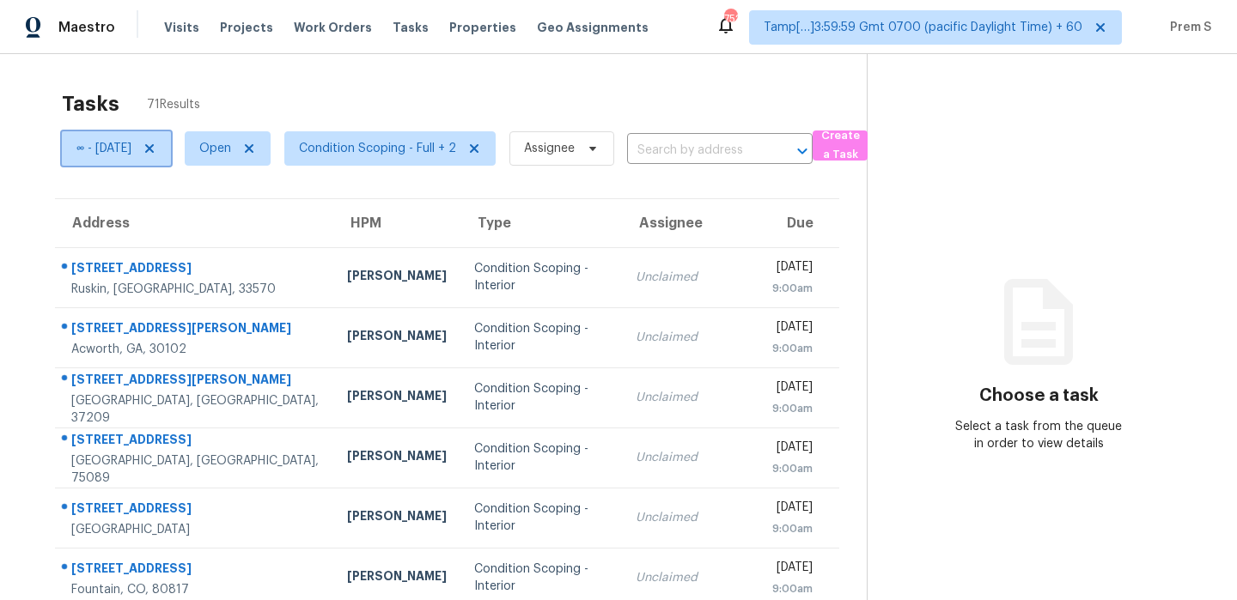
click at [156, 145] on icon at bounding box center [150, 149] width 14 height 14
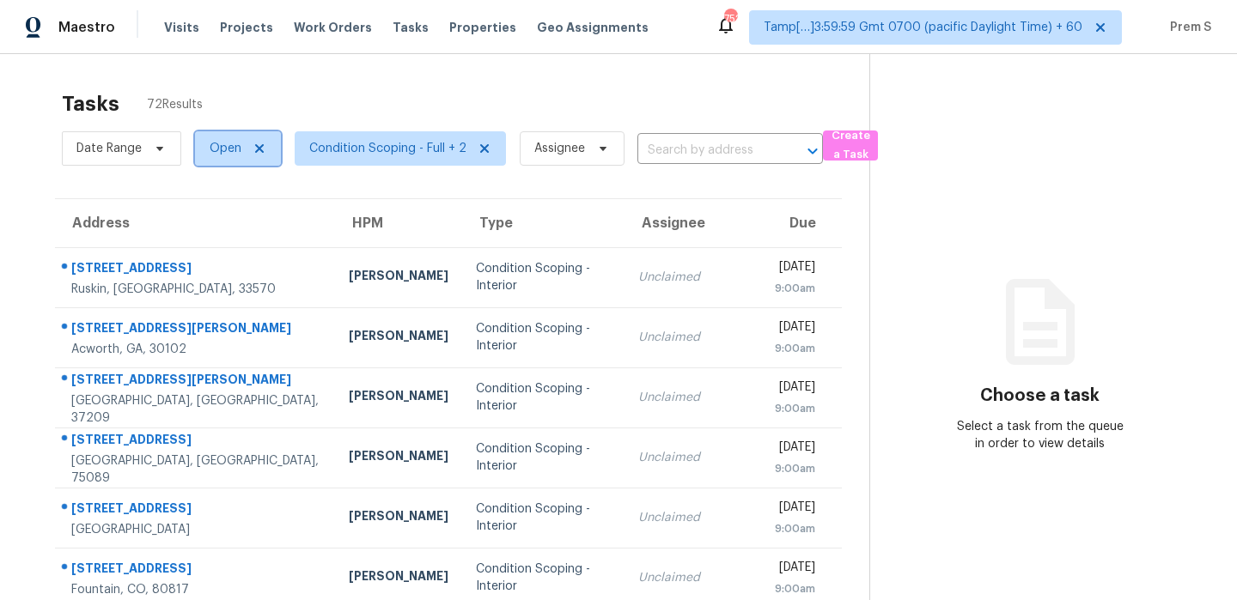
click at [235, 152] on span "Open" at bounding box center [226, 148] width 32 height 17
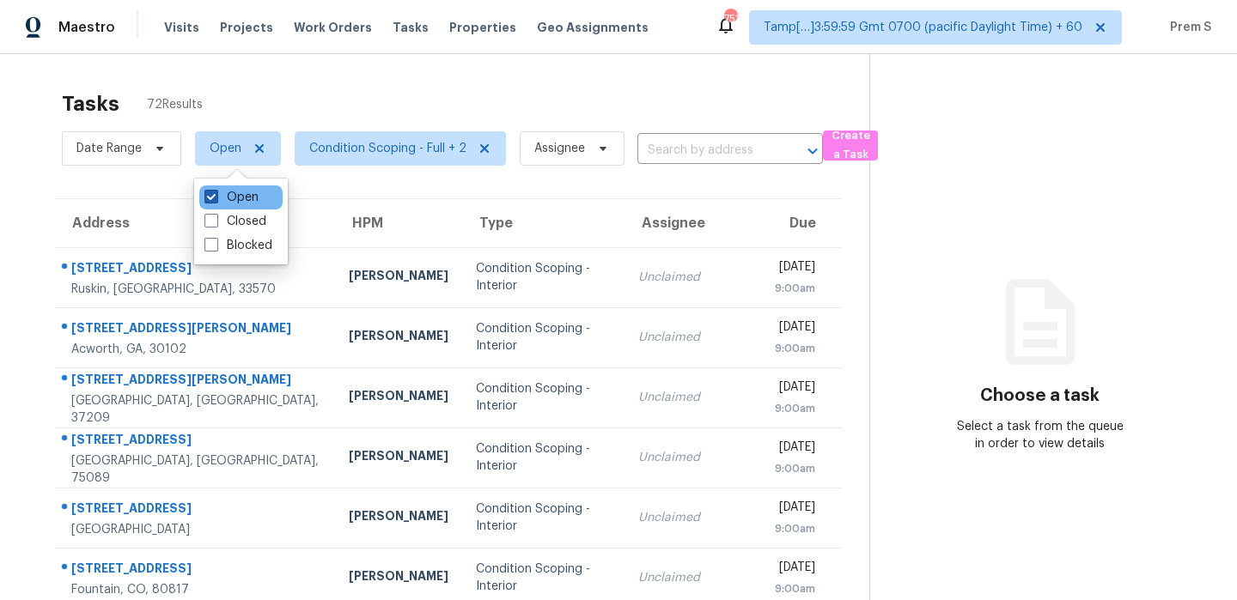
click at [248, 197] on label "Open" at bounding box center [231, 197] width 54 height 17
click at [216, 197] on input "Open" at bounding box center [209, 194] width 11 height 11
checkbox input "false"
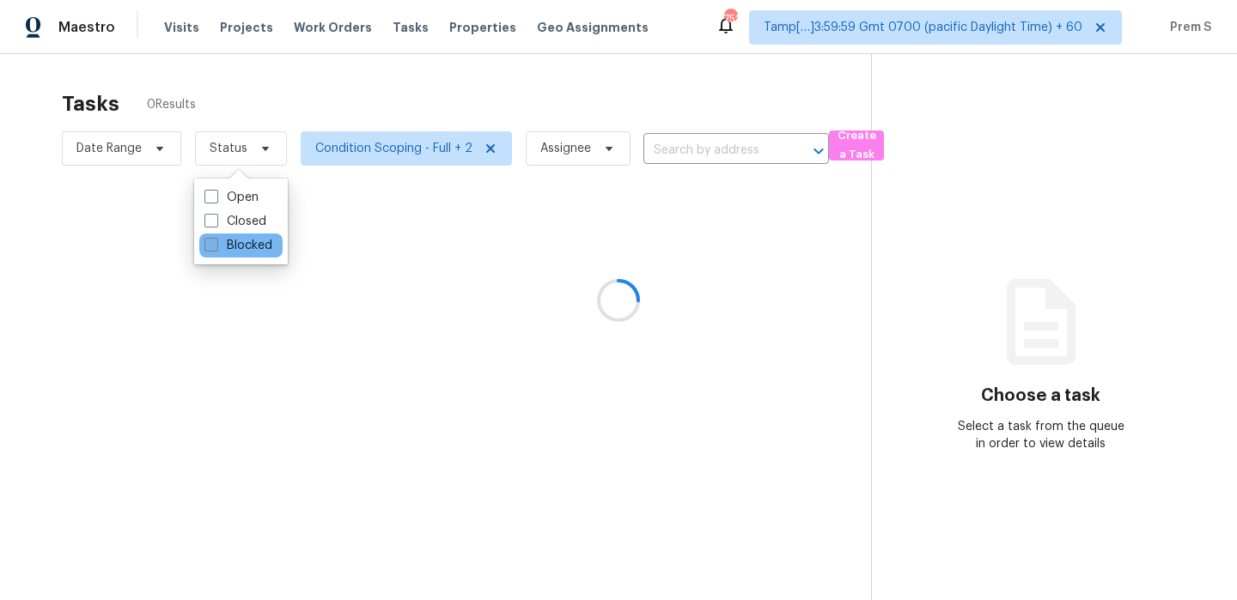
click at [241, 248] on label "Blocked" at bounding box center [238, 245] width 68 height 17
click at [216, 248] on input "Blocked" at bounding box center [209, 242] width 11 height 11
checkbox input "true"
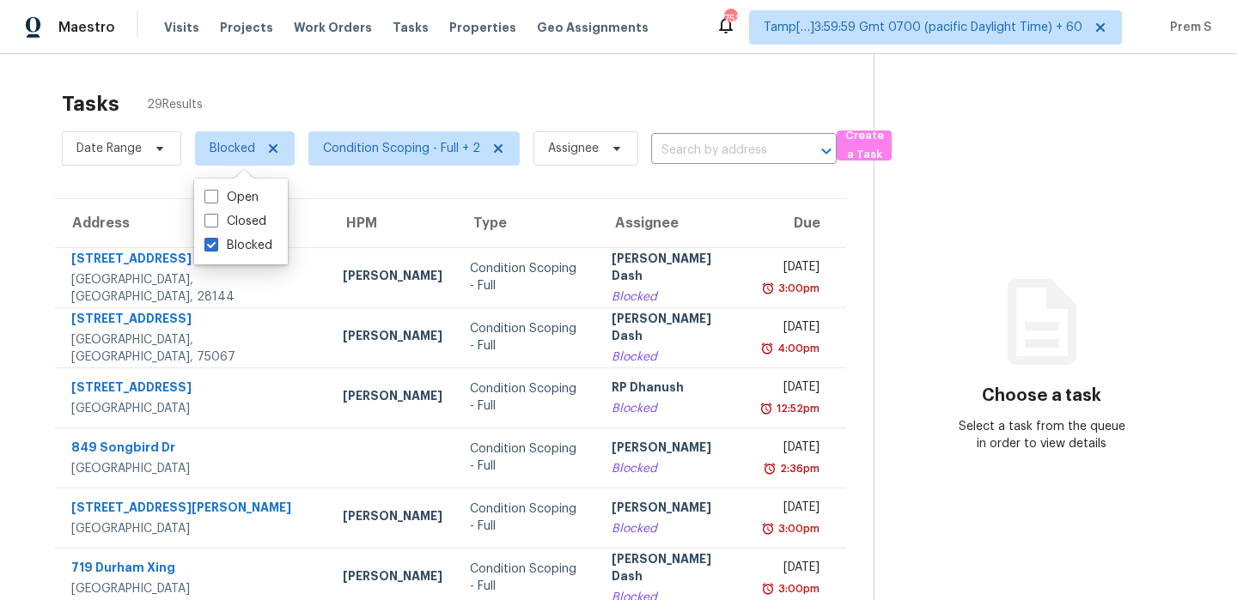
click at [490, 95] on div "Tasks 29 Results" at bounding box center [467, 104] width 811 height 45
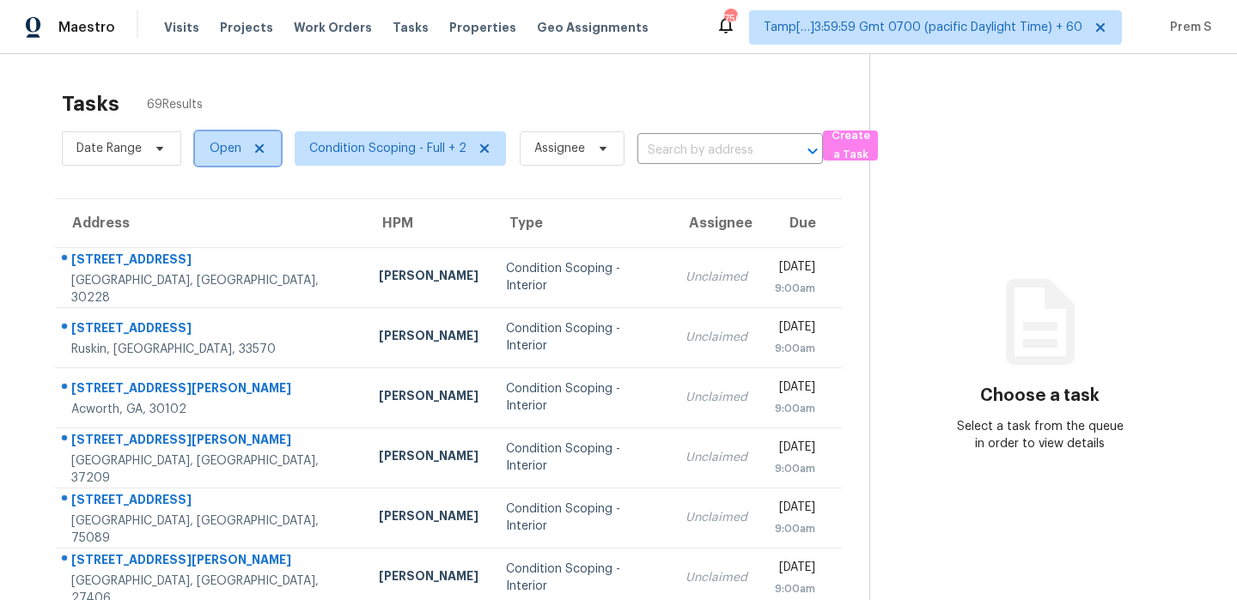
click at [234, 155] on span "Open" at bounding box center [226, 148] width 32 height 17
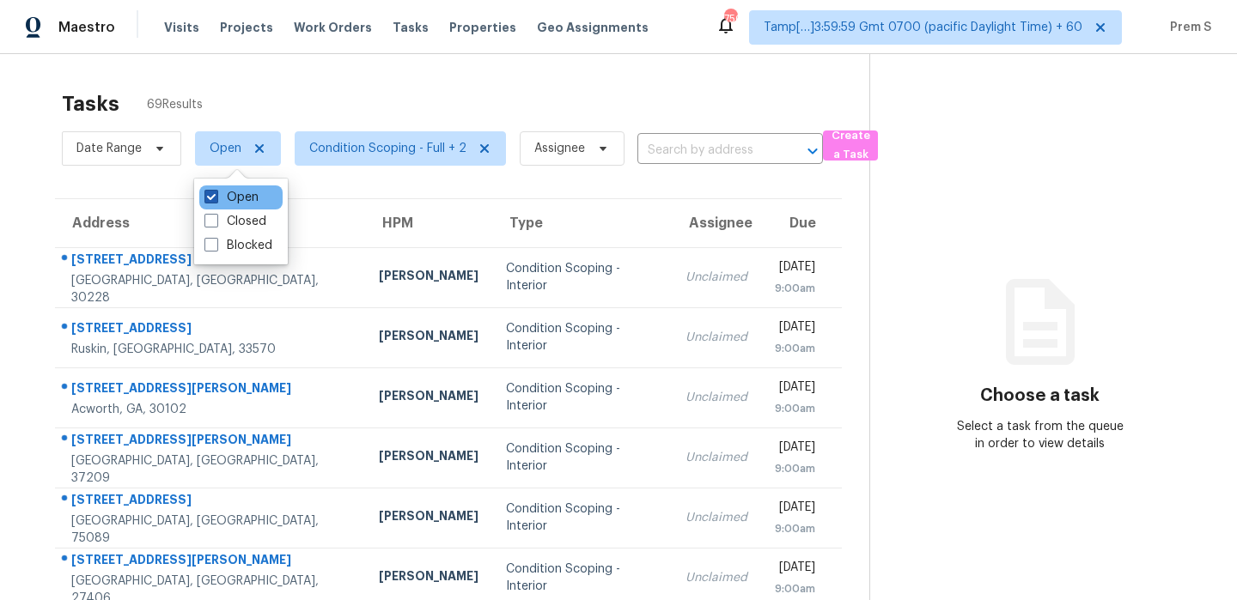
click at [235, 195] on label "Open" at bounding box center [231, 197] width 54 height 17
click at [216, 195] on input "Open" at bounding box center [209, 194] width 11 height 11
checkbox input "false"
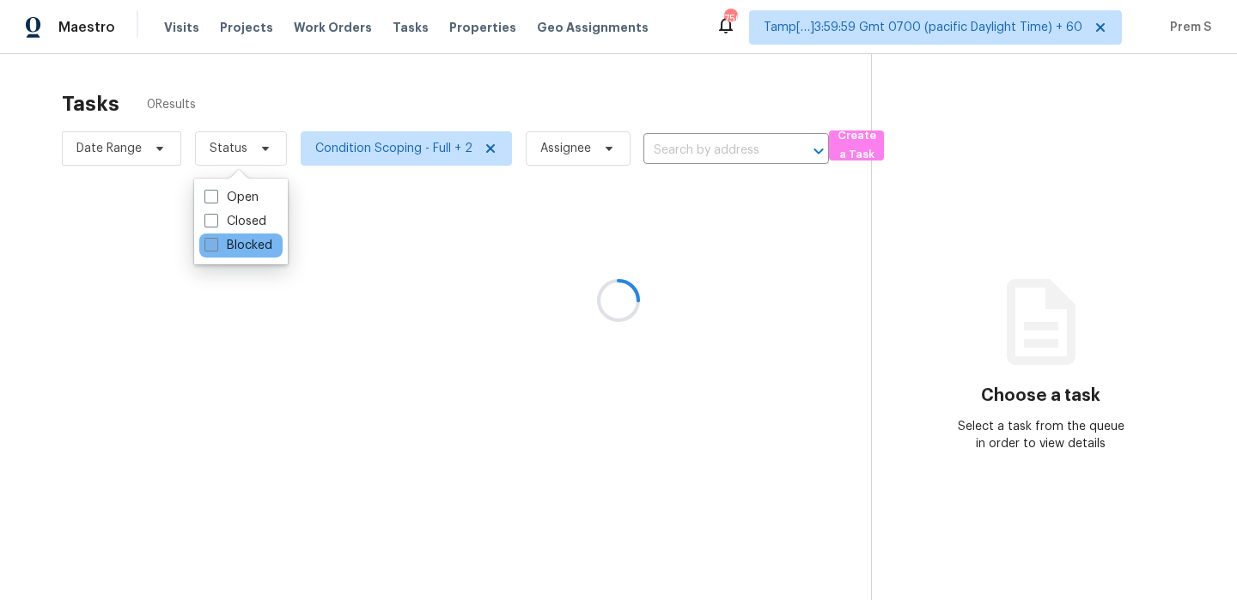
click at [234, 240] on label "Blocked" at bounding box center [238, 245] width 68 height 17
click at [216, 240] on input "Blocked" at bounding box center [209, 242] width 11 height 11
checkbox input "true"
